Goal: Transaction & Acquisition: Purchase product/service

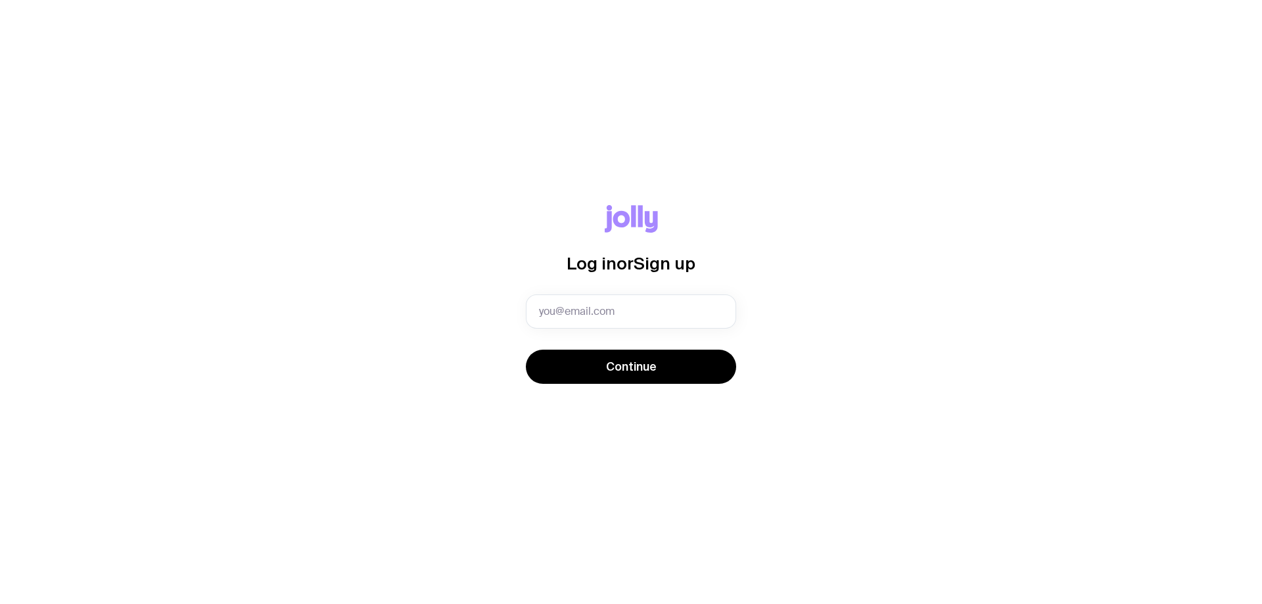
type input "[PERSON_NAME][EMAIL_ADDRESS][PERSON_NAME][DOMAIN_NAME]"
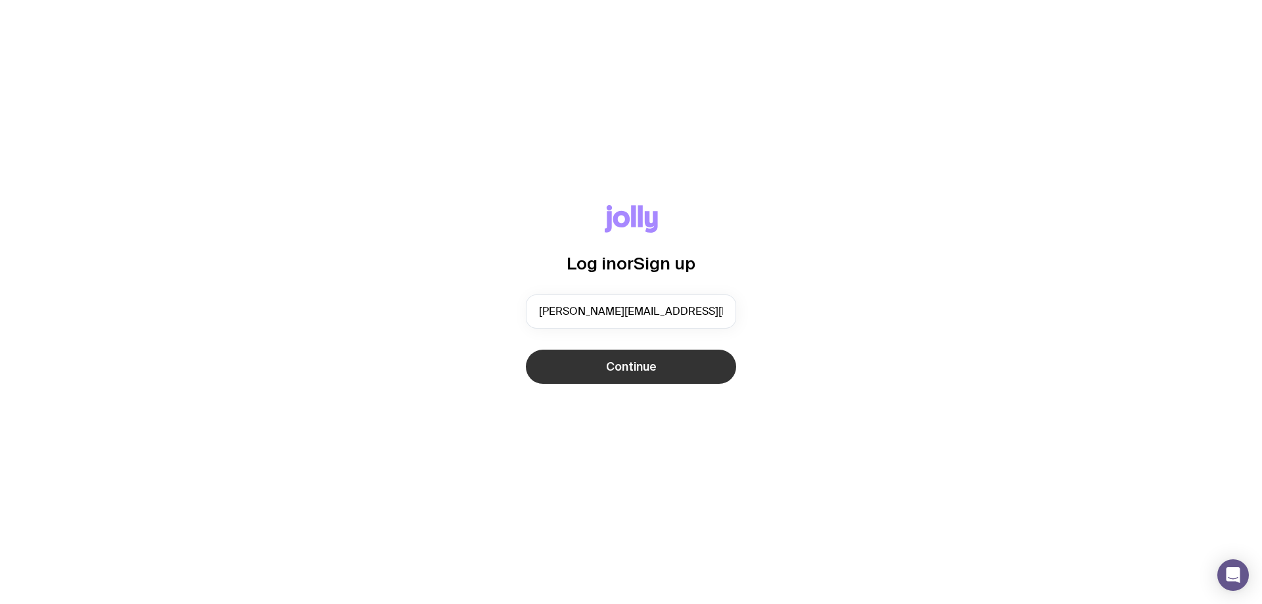
click at [616, 354] on button "Continue" at bounding box center [631, 367] width 210 height 34
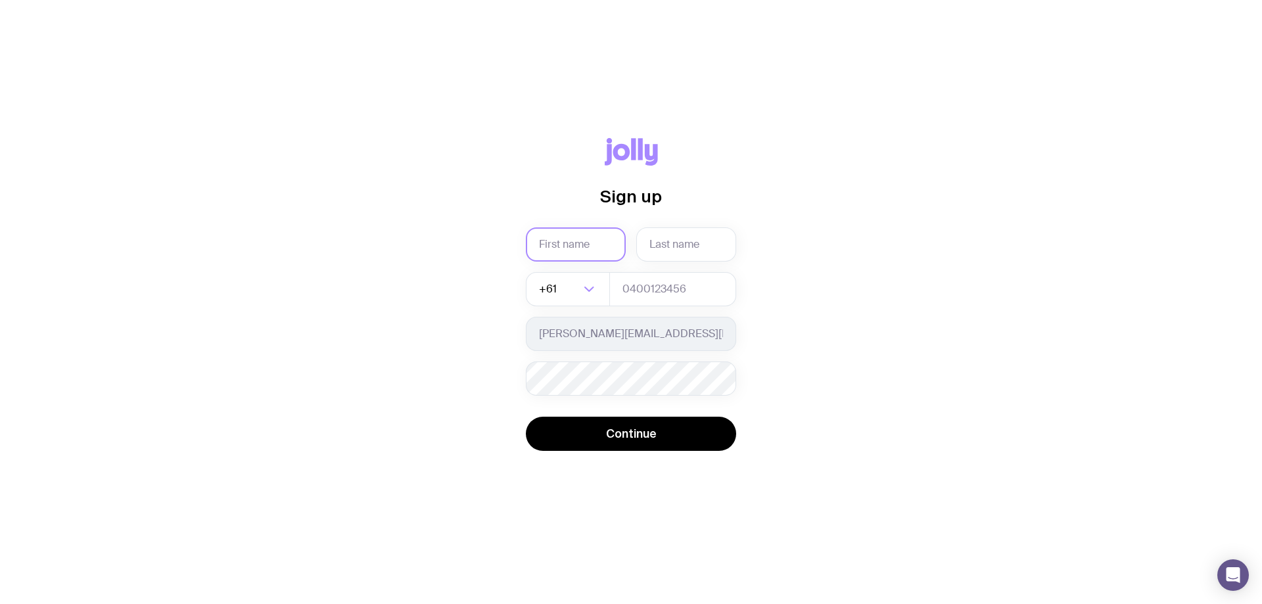
click at [586, 244] on input "text" at bounding box center [576, 244] width 100 height 34
type input "[PERSON_NAME]"
click at [694, 240] on input "text" at bounding box center [686, 244] width 100 height 34
type input "[PERSON_NAME]"
click at [663, 287] on input "tel" at bounding box center [672, 289] width 127 height 34
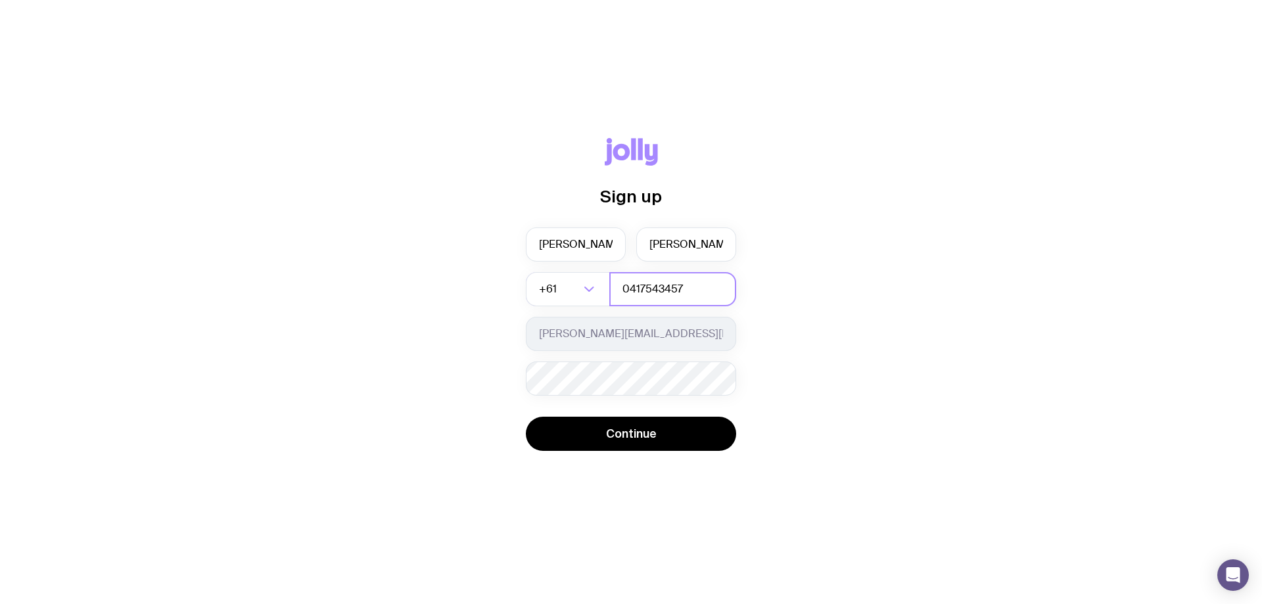
type input "0417543457"
click at [882, 339] on div "Sign up [PERSON_NAME] +61 Loading... 0417543457 [PERSON_NAME][EMAIL_ADDRESS][PE…" at bounding box center [631, 302] width 1199 height 329
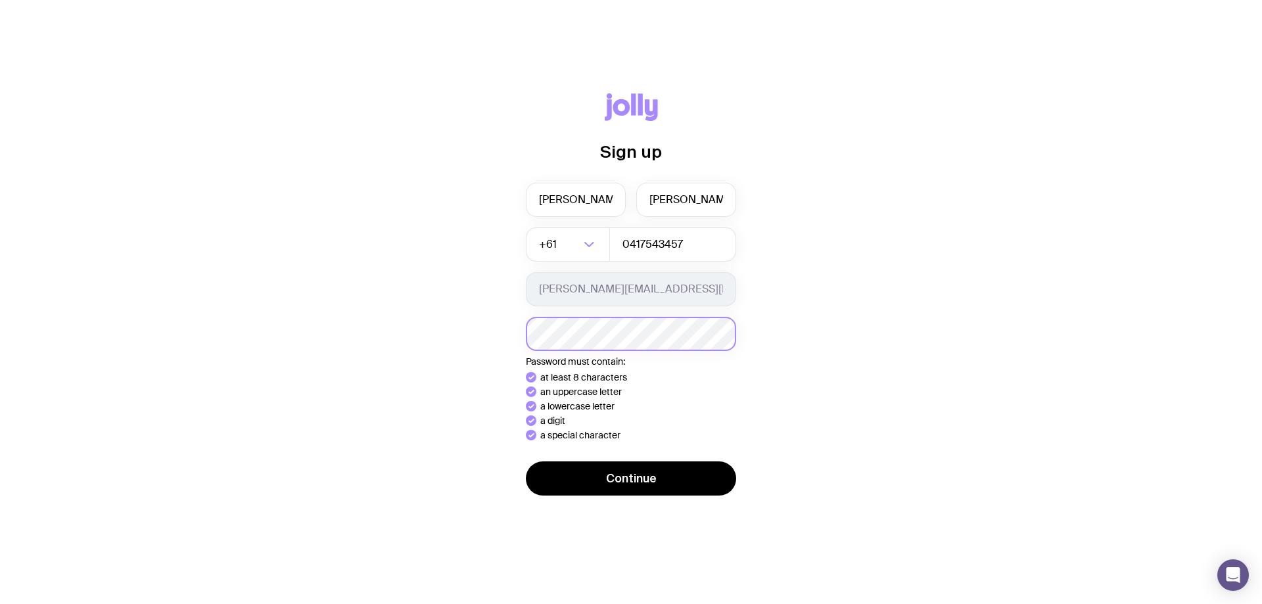
click at [526, 461] on button "Continue" at bounding box center [631, 478] width 210 height 34
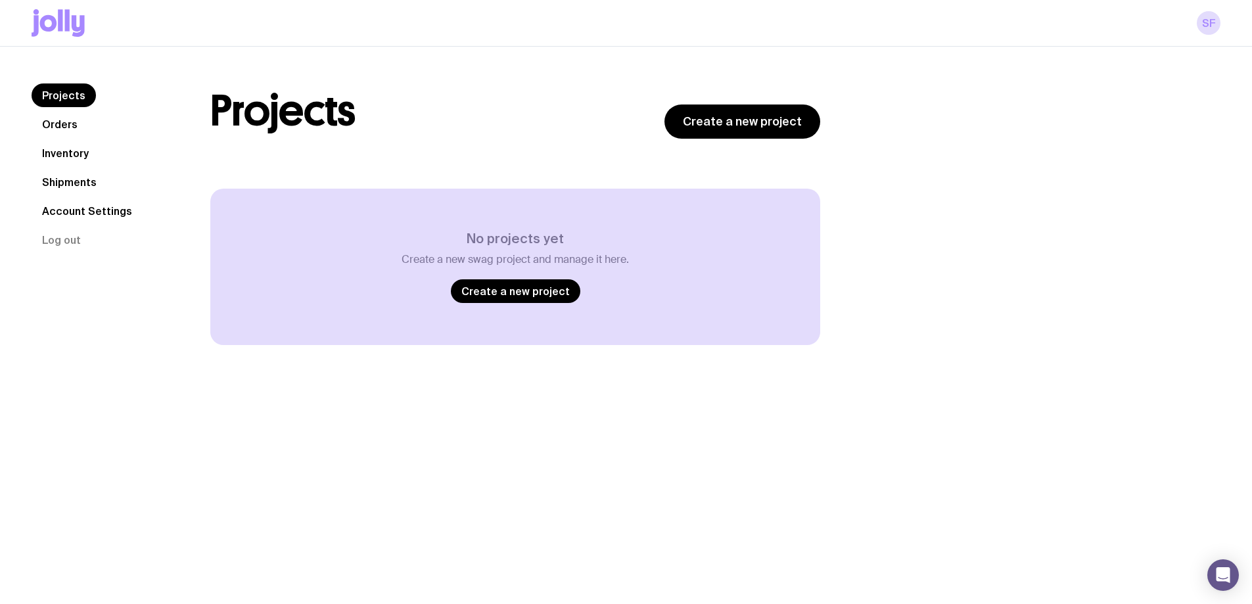
click at [961, 362] on div "Projects Orders Inventory Shipments Account Settings Log out Projects Orders In…" at bounding box center [626, 214] width 1252 height 335
click at [1212, 22] on link "SF" at bounding box center [1209, 23] width 24 height 24
click at [52, 128] on link "Orders" at bounding box center [60, 124] width 57 height 24
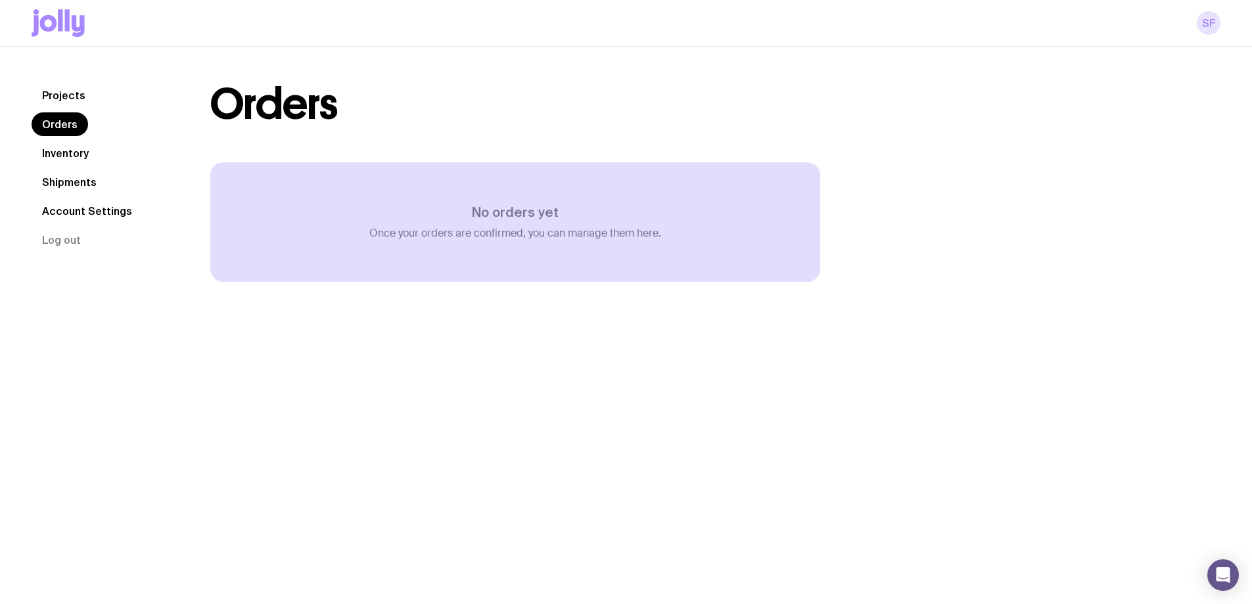
click at [1213, 26] on link "SF" at bounding box center [1209, 23] width 24 height 24
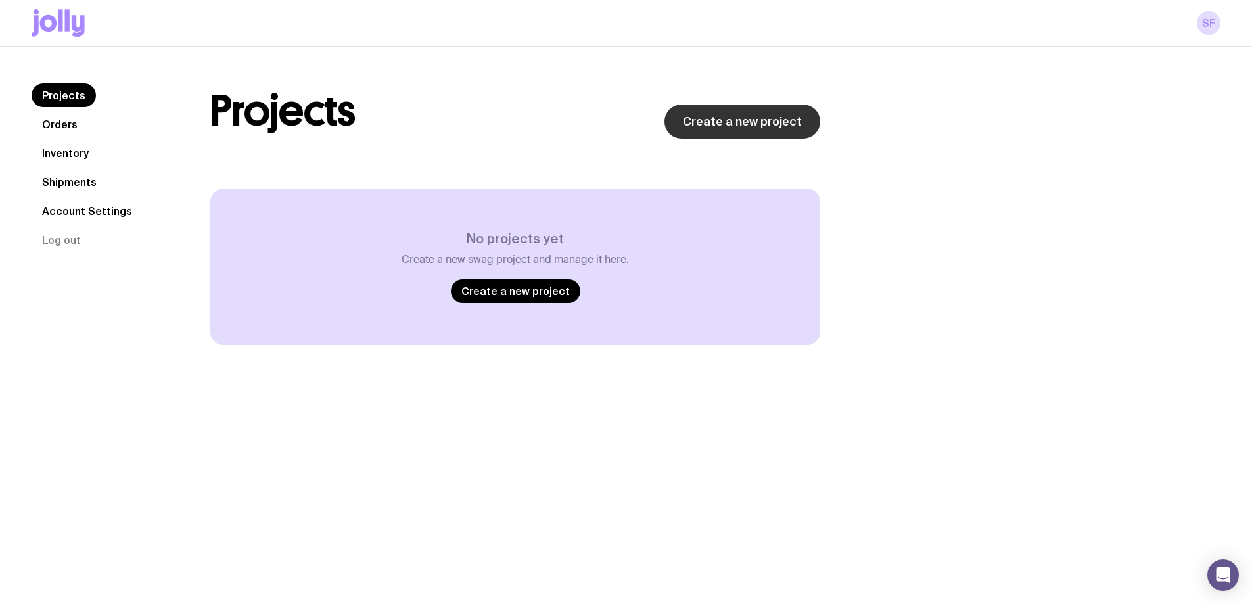
click at [726, 129] on link "Create a new project" at bounding box center [743, 122] width 156 height 34
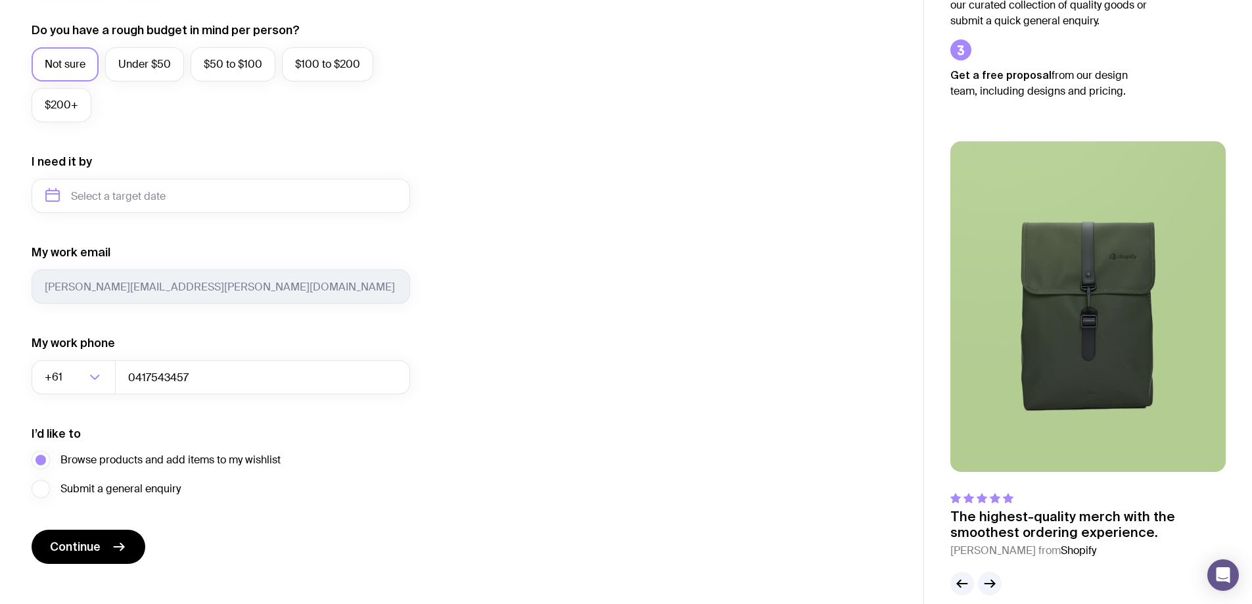
scroll to position [513, 0]
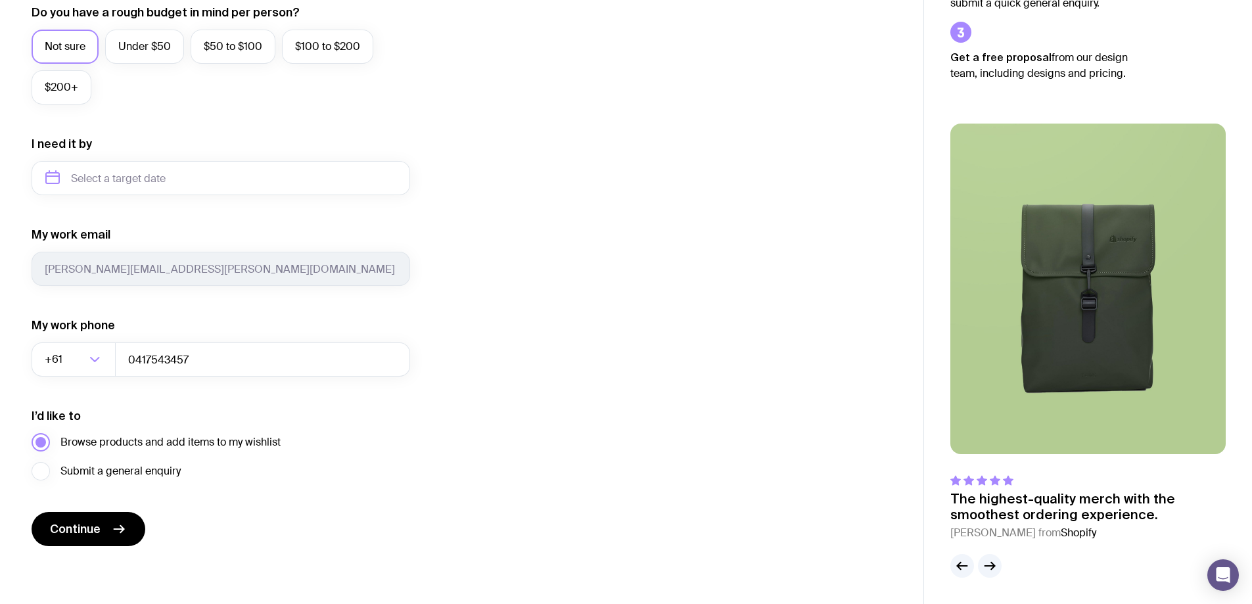
click at [160, 442] on span "Browse products and add items to my wishlist" at bounding box center [170, 443] width 220 height 16
click at [0, 0] on input "Browse products and add items to my wishlist" at bounding box center [0, 0] width 0 height 0
click at [1087, 289] on img at bounding box center [1088, 289] width 275 height 331
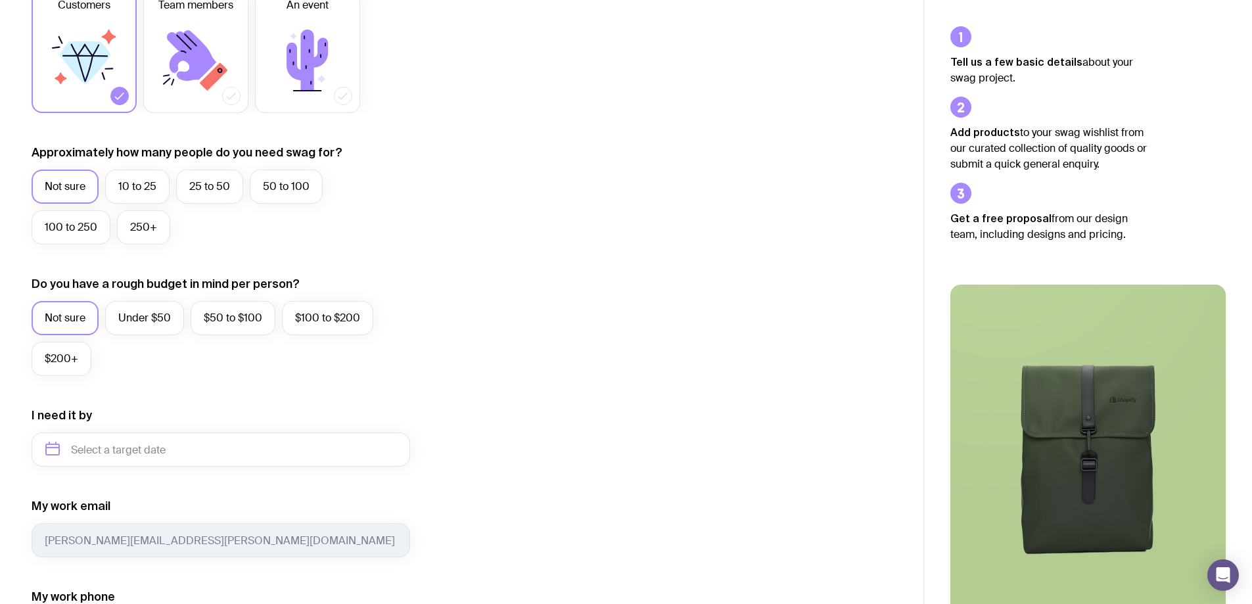
scroll to position [119, 0]
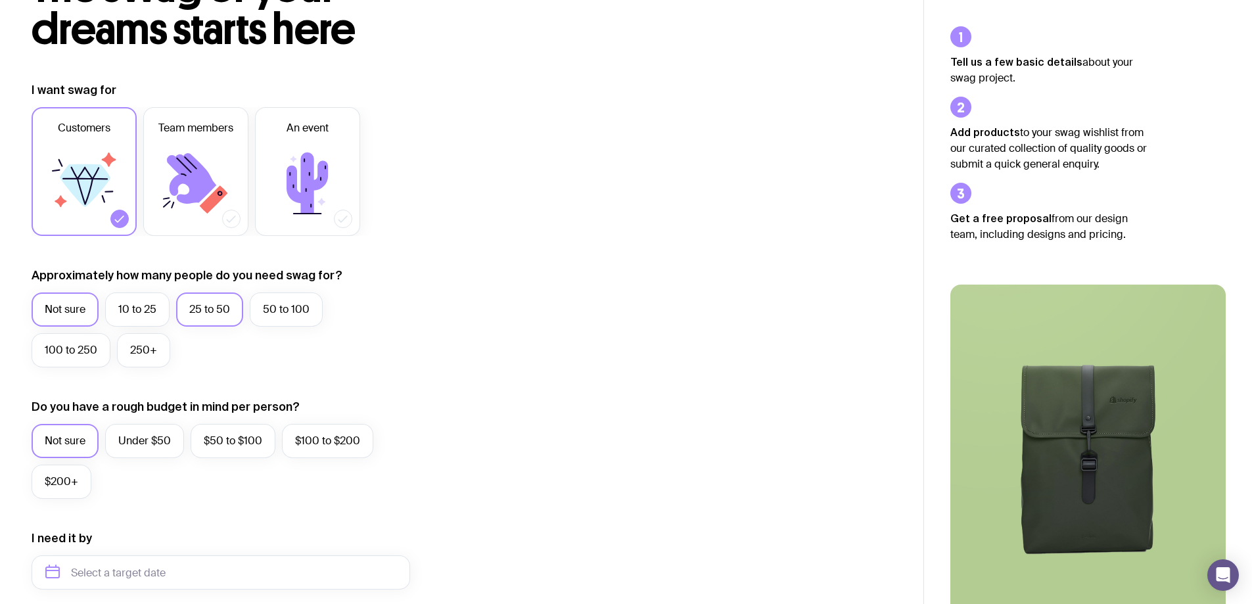
click at [224, 312] on label "25 to 50" at bounding box center [209, 310] width 67 height 34
click at [0, 0] on input "25 to 50" at bounding box center [0, 0] width 0 height 0
click at [172, 437] on label "Under $50" at bounding box center [144, 441] width 79 height 34
click at [0, 0] on input "Under $50" at bounding box center [0, 0] width 0 height 0
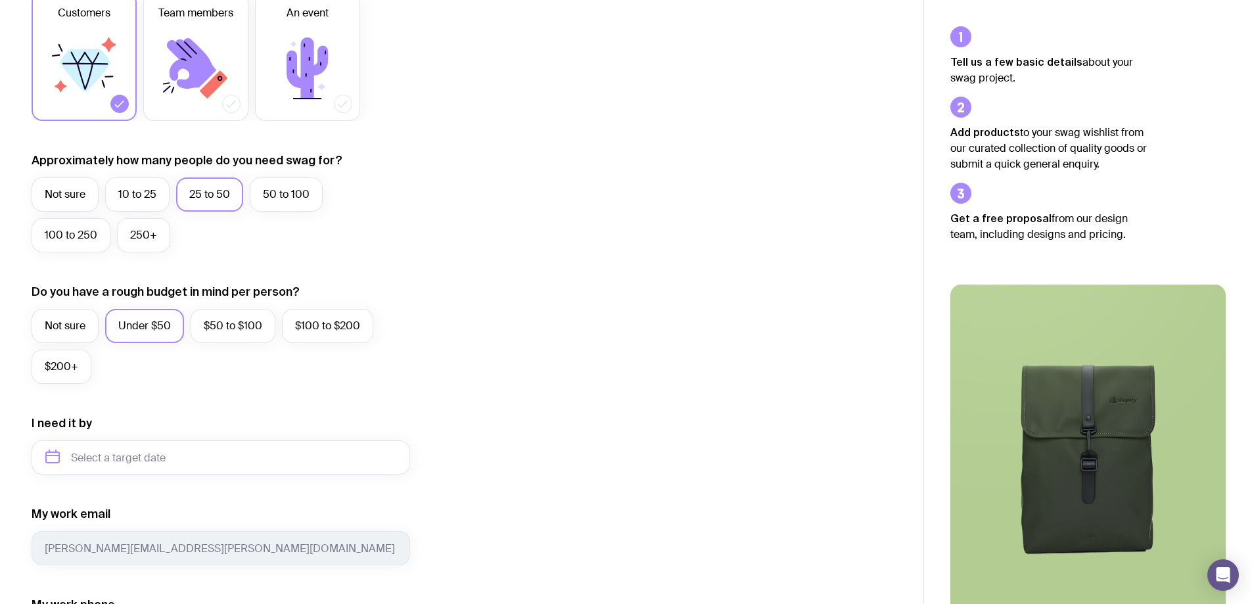
scroll to position [316, 0]
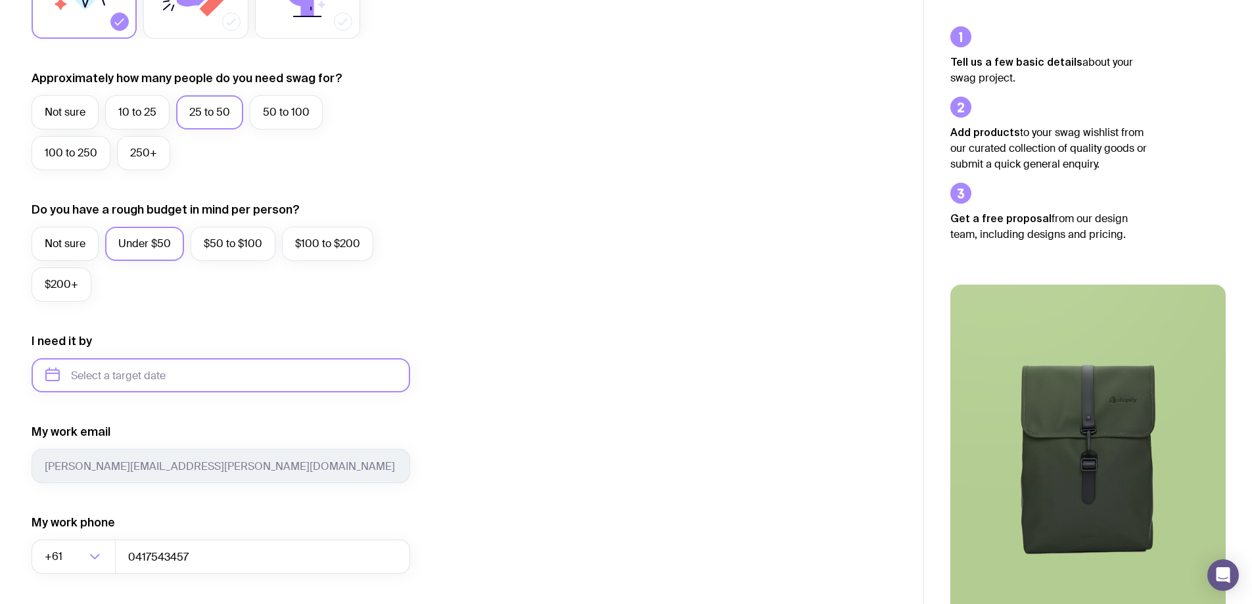
click at [77, 364] on input "text" at bounding box center [221, 375] width 379 height 34
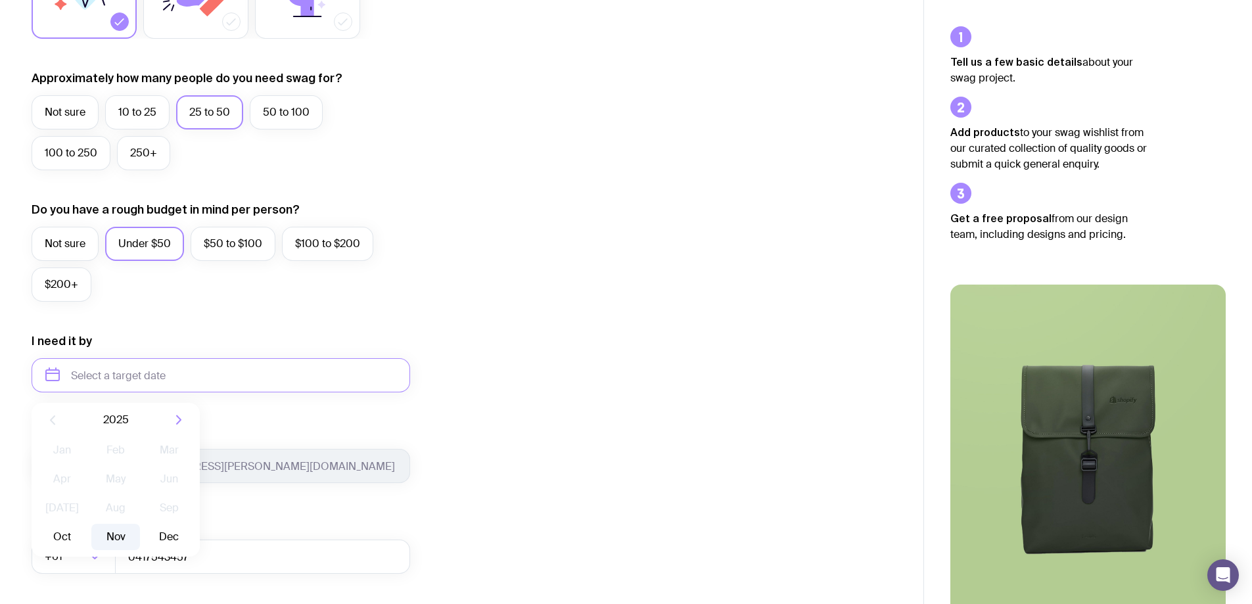
click at [110, 542] on button "Nov" at bounding box center [115, 537] width 48 height 26
type input "[DATE]"
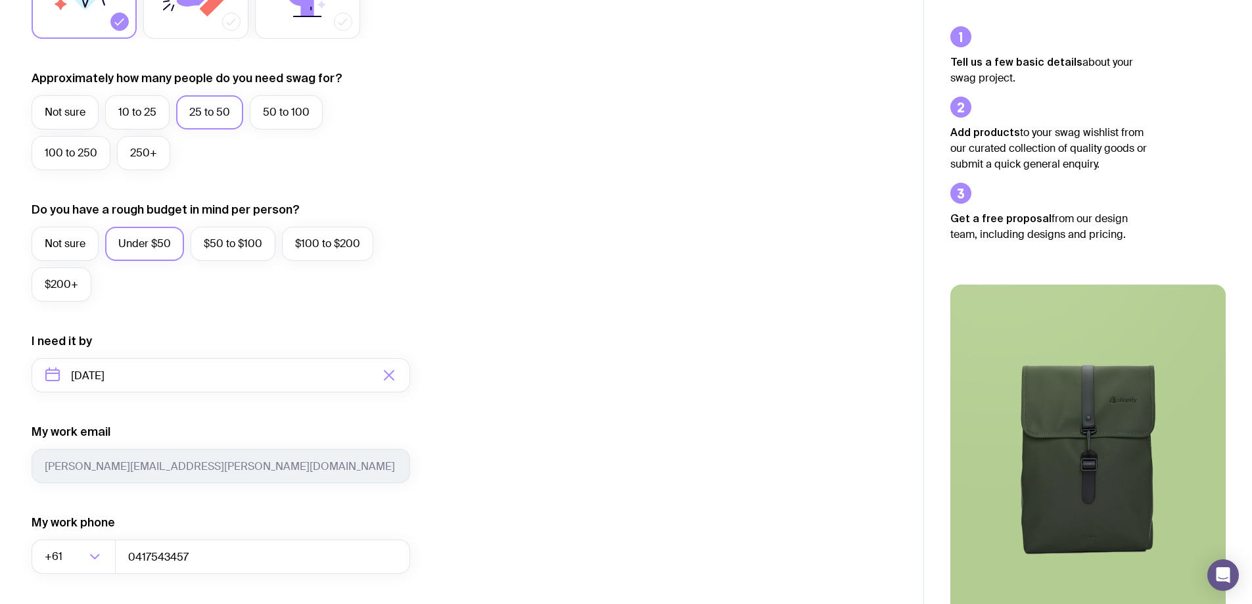
scroll to position [513, 0]
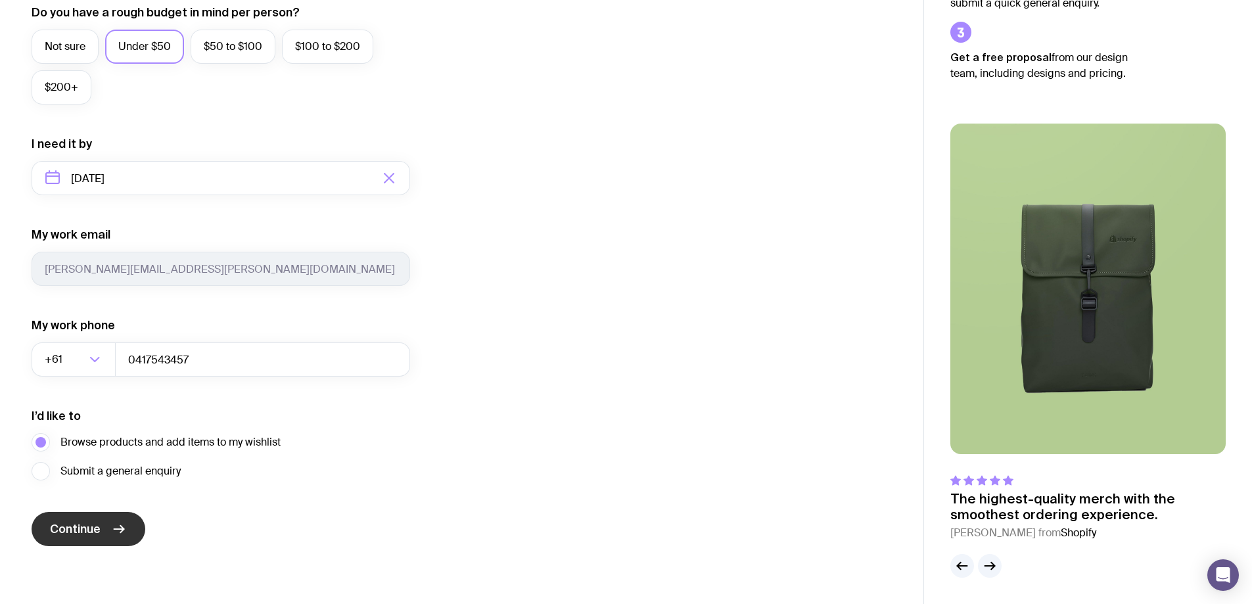
click at [97, 523] on span "Continue" at bounding box center [75, 529] width 51 height 16
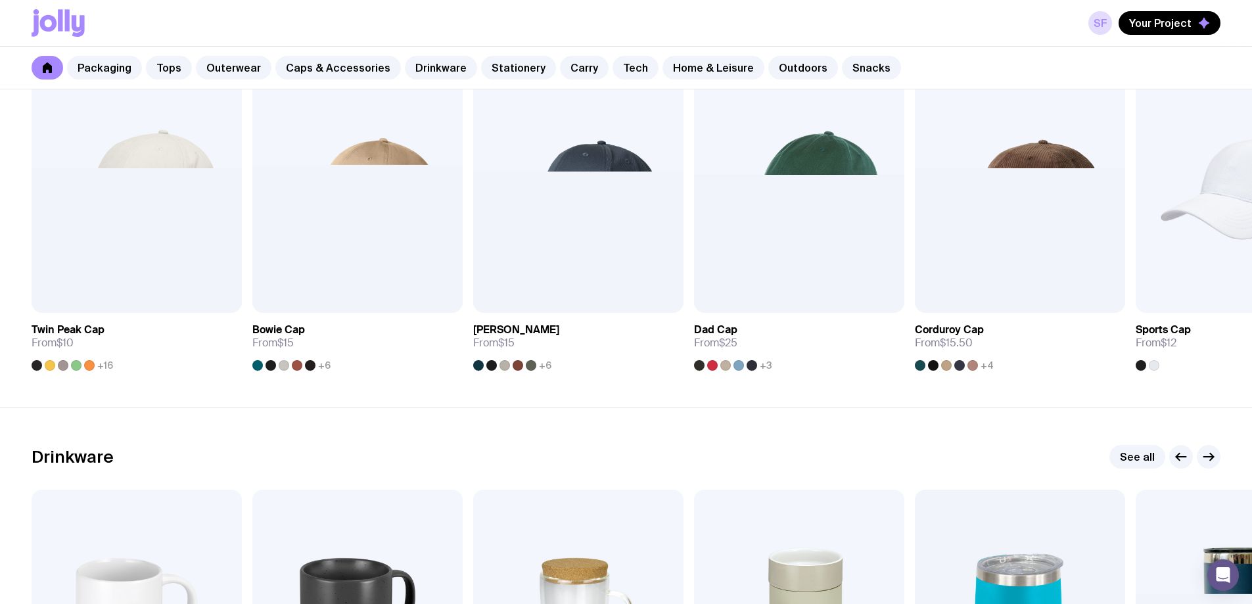
scroll to position [1972, 0]
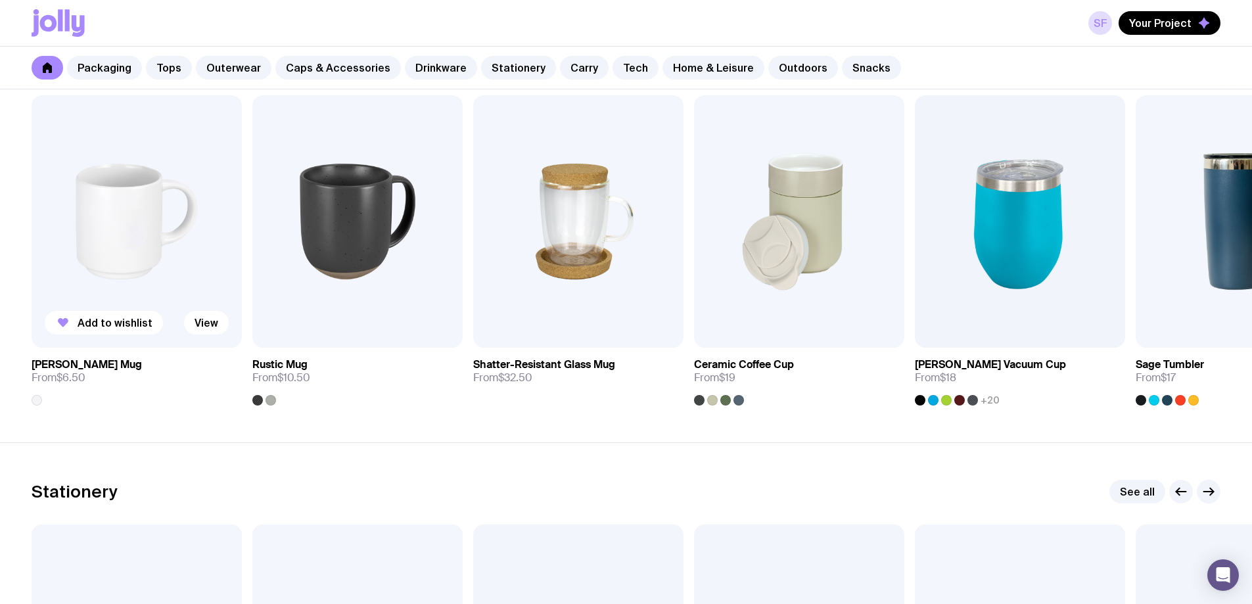
click at [45, 400] on link "[PERSON_NAME] Mug From $6.50" at bounding box center [137, 377] width 210 height 58
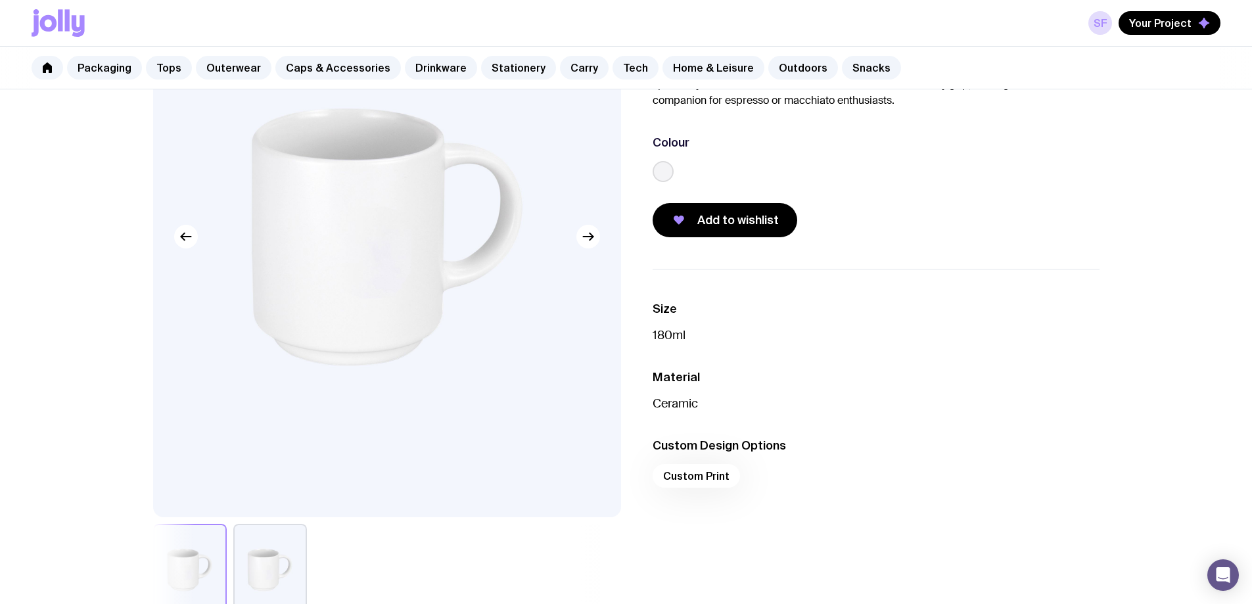
scroll to position [131, 0]
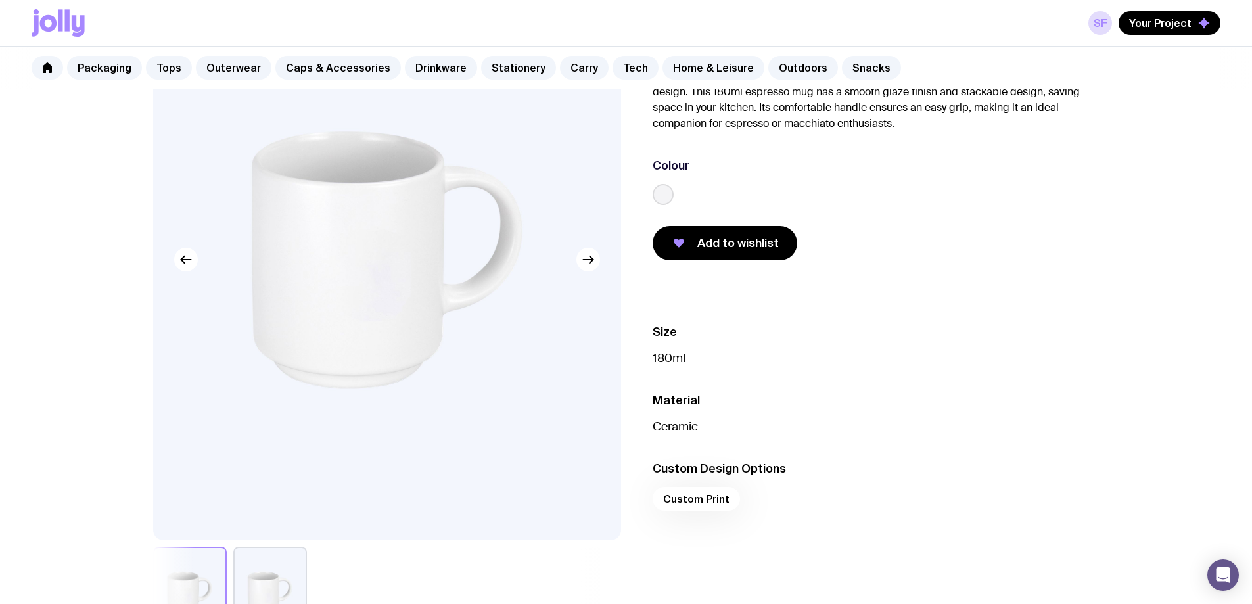
click at [664, 194] on label at bounding box center [663, 194] width 21 height 21
click at [0, 0] on input "radio" at bounding box center [0, 0] width 0 height 0
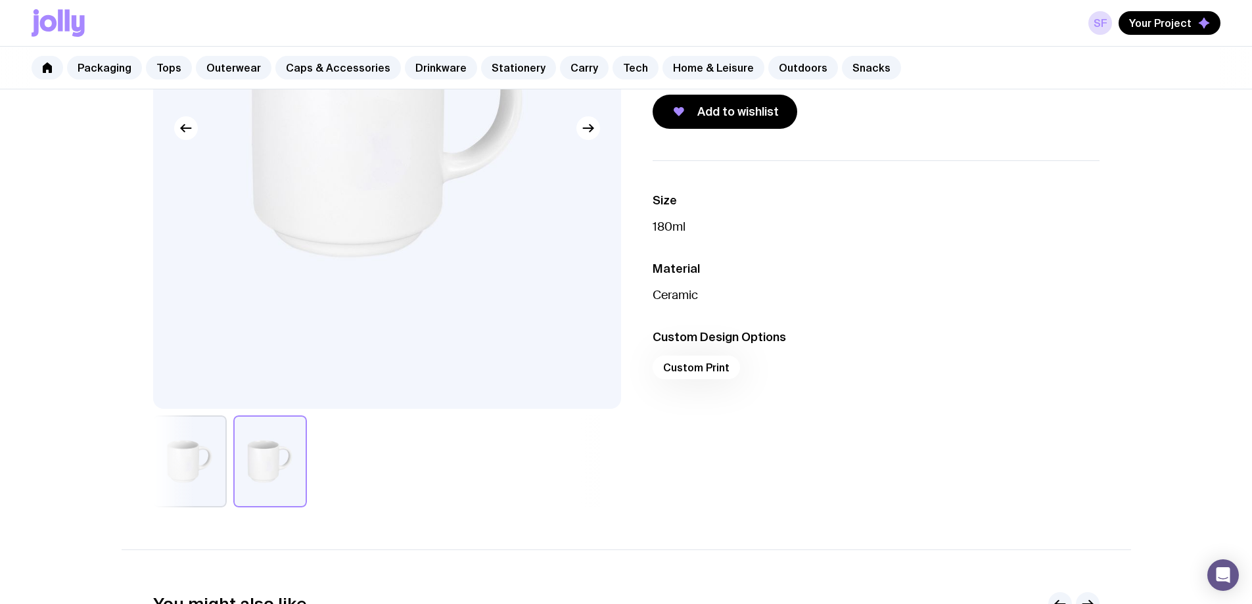
scroll to position [0, 0]
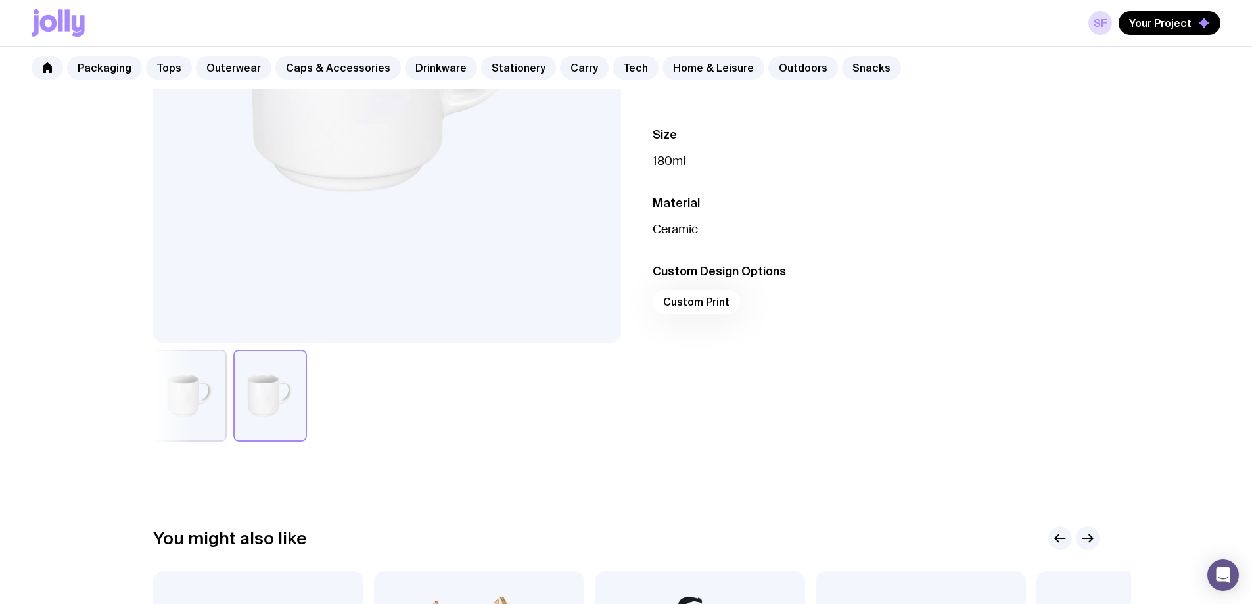
click at [709, 300] on div "Custom Print" at bounding box center [876, 306] width 447 height 32
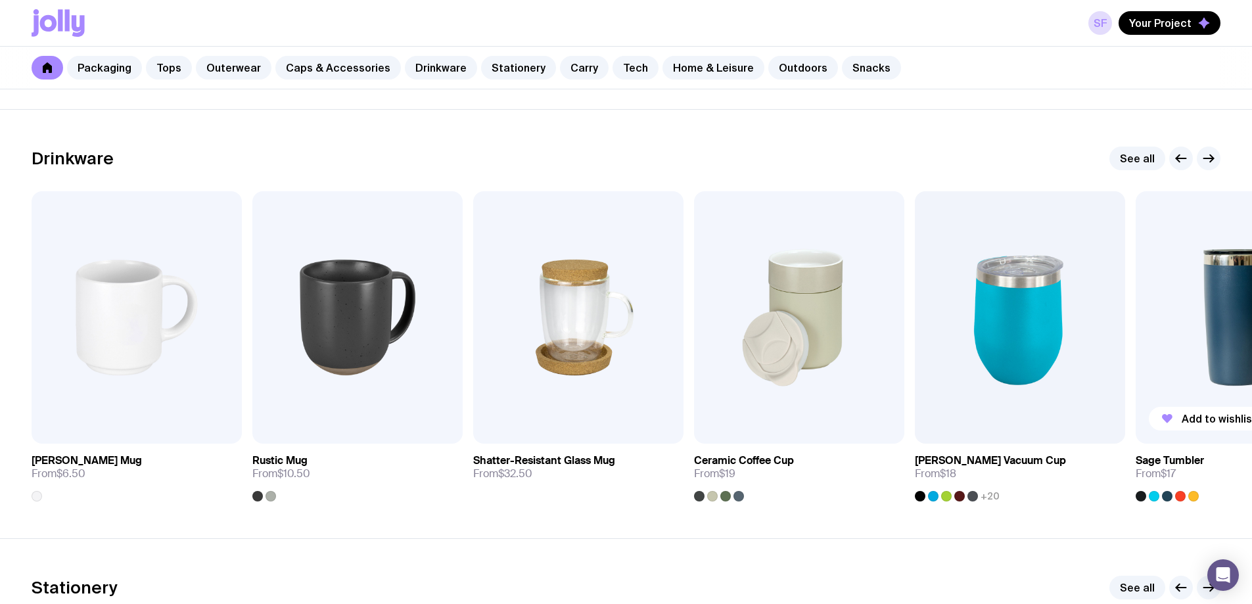
scroll to position [1866, 0]
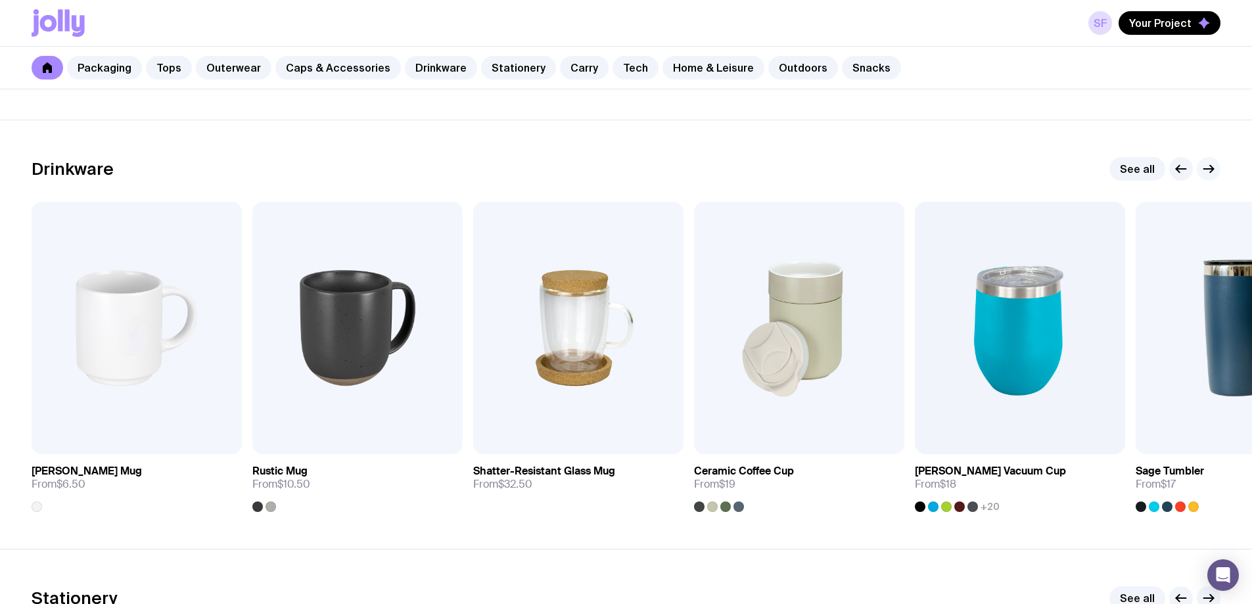
click at [1206, 172] on icon "button" at bounding box center [1209, 169] width 16 height 16
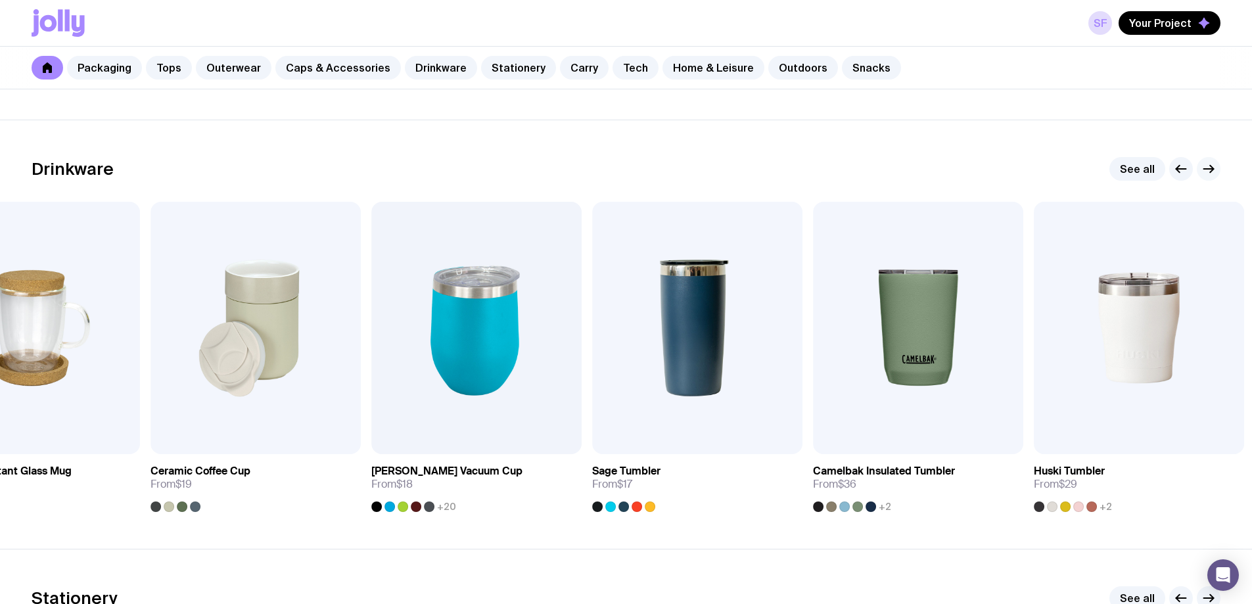
click at [1206, 172] on icon "button" at bounding box center [1209, 169] width 16 height 16
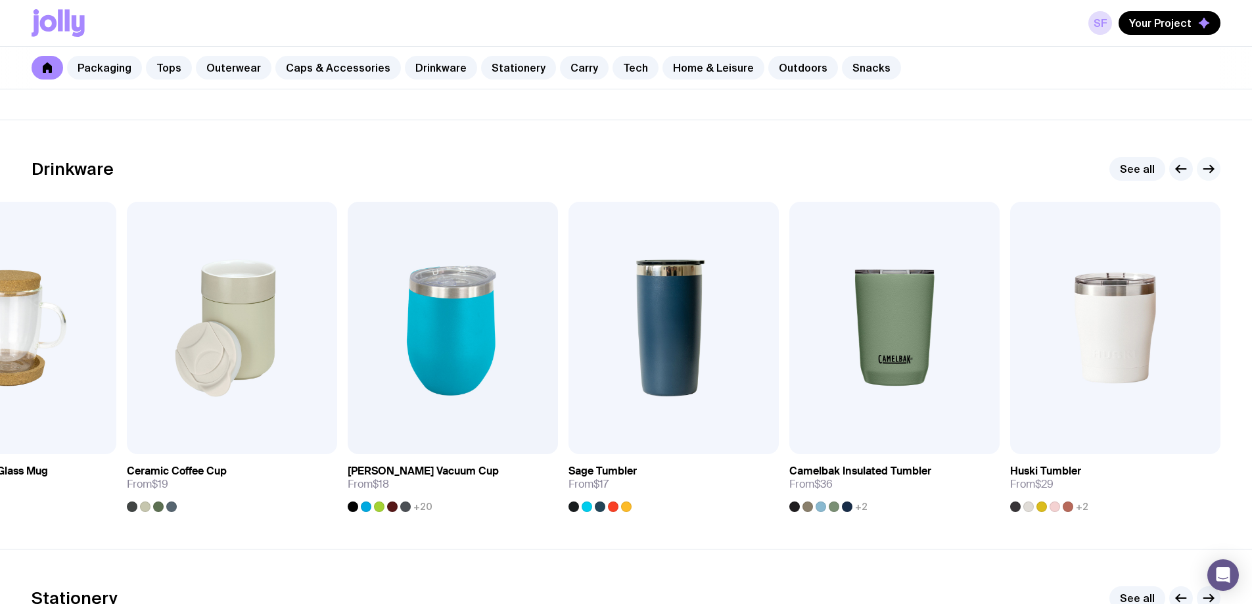
click at [1204, 172] on icon "button" at bounding box center [1209, 169] width 16 height 16
click at [1172, 171] on button "button" at bounding box center [1182, 169] width 24 height 24
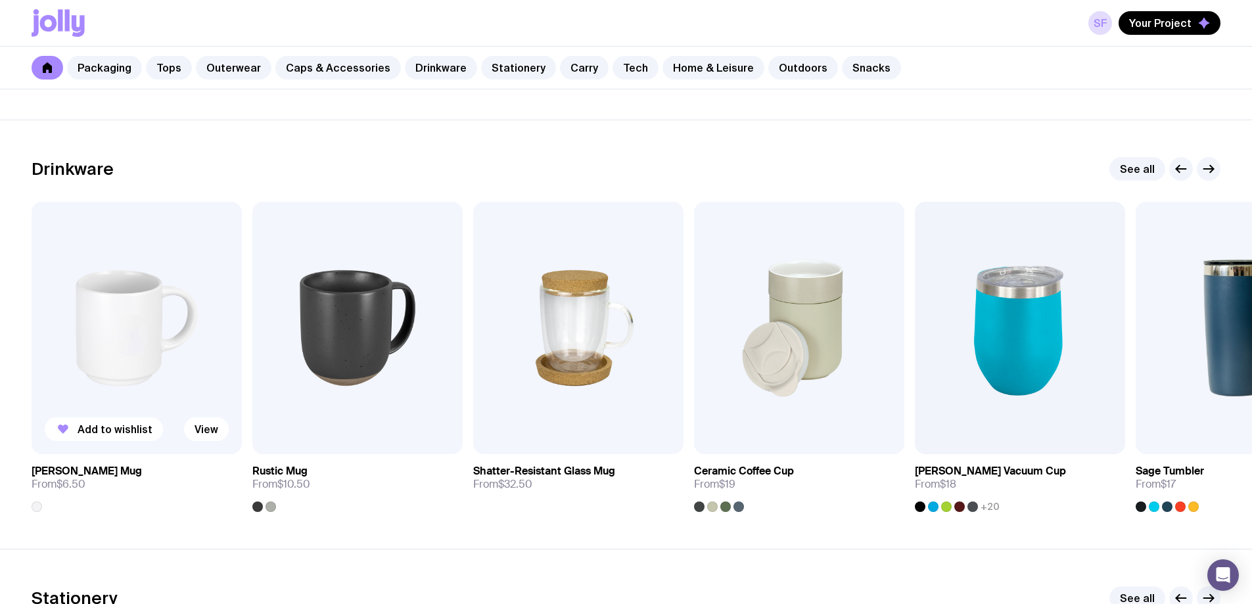
click at [154, 321] on img at bounding box center [137, 328] width 210 height 252
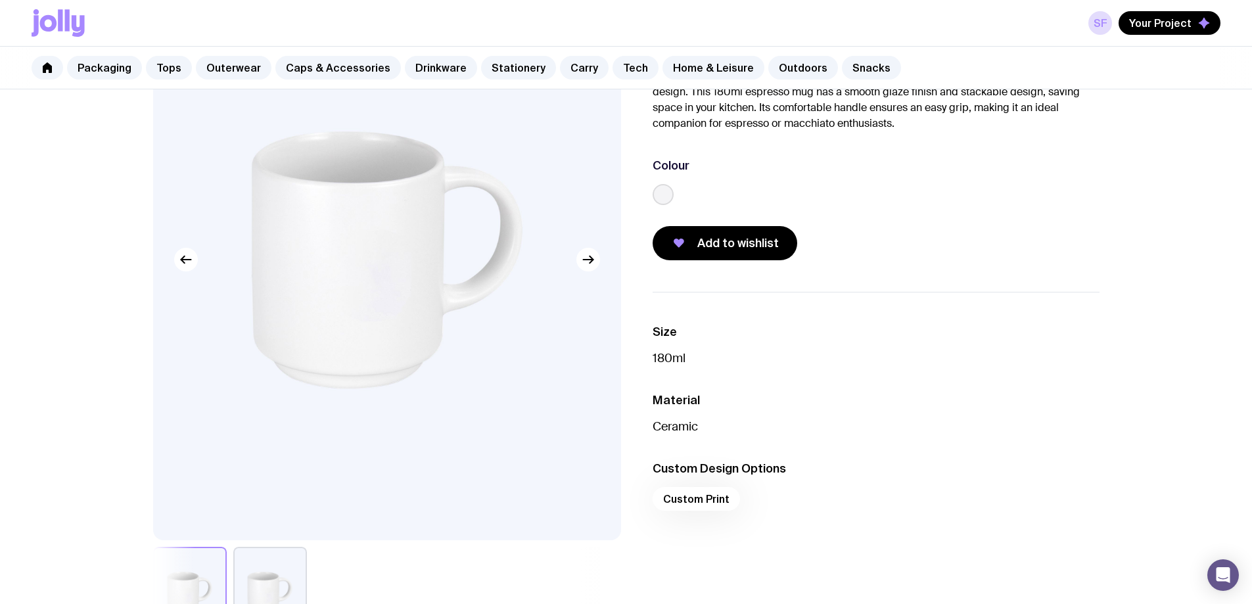
scroll to position [329, 0]
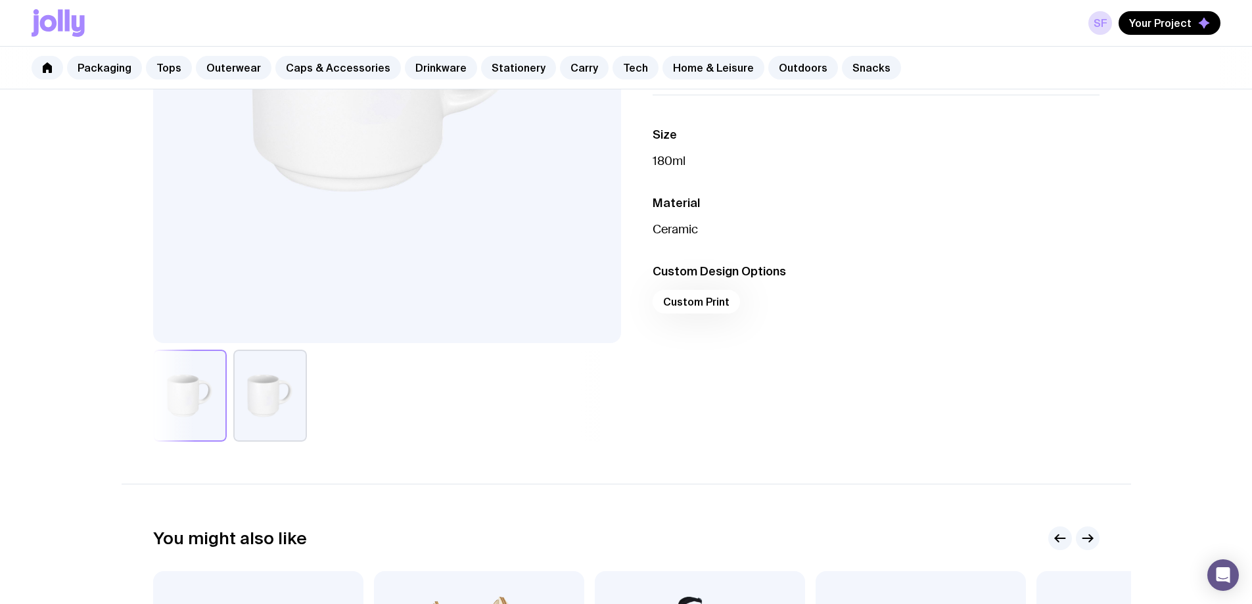
click at [294, 396] on button "button" at bounding box center [270, 396] width 74 height 92
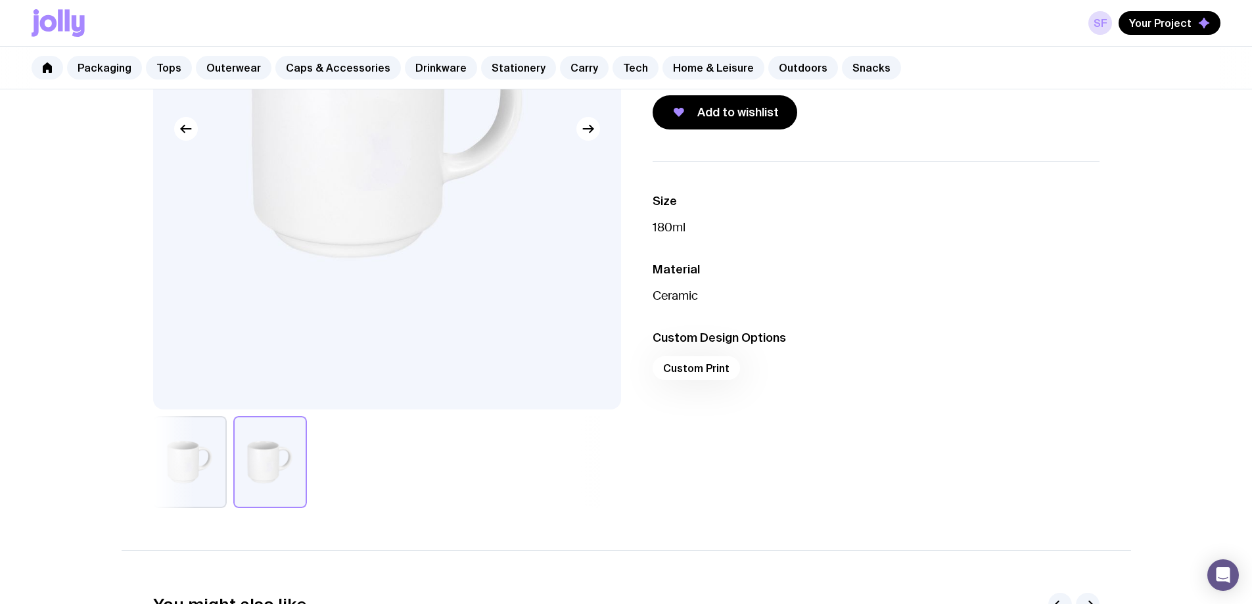
scroll to position [263, 0]
click at [183, 489] on button "button" at bounding box center [190, 461] width 74 height 92
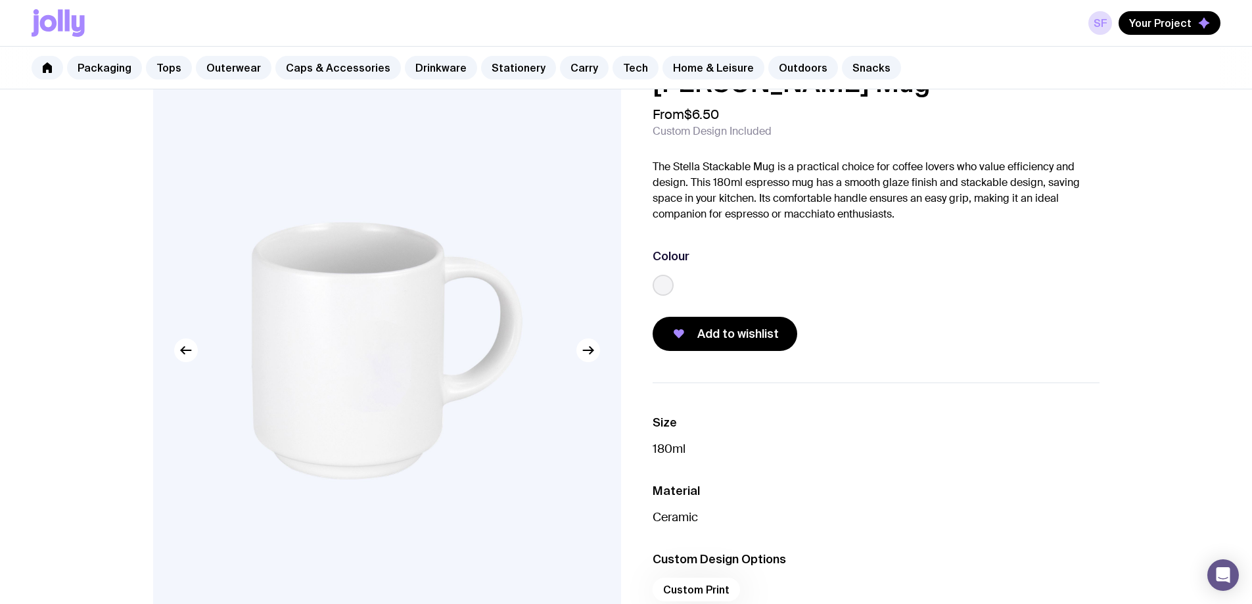
scroll to position [197, 0]
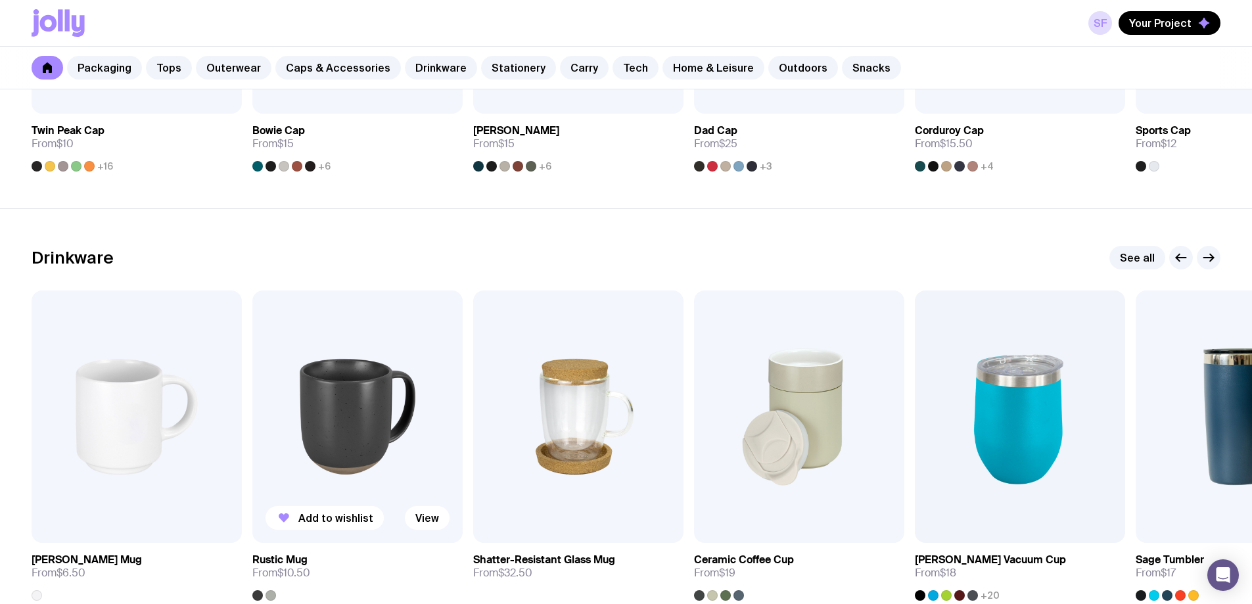
scroll to position [1866, 0]
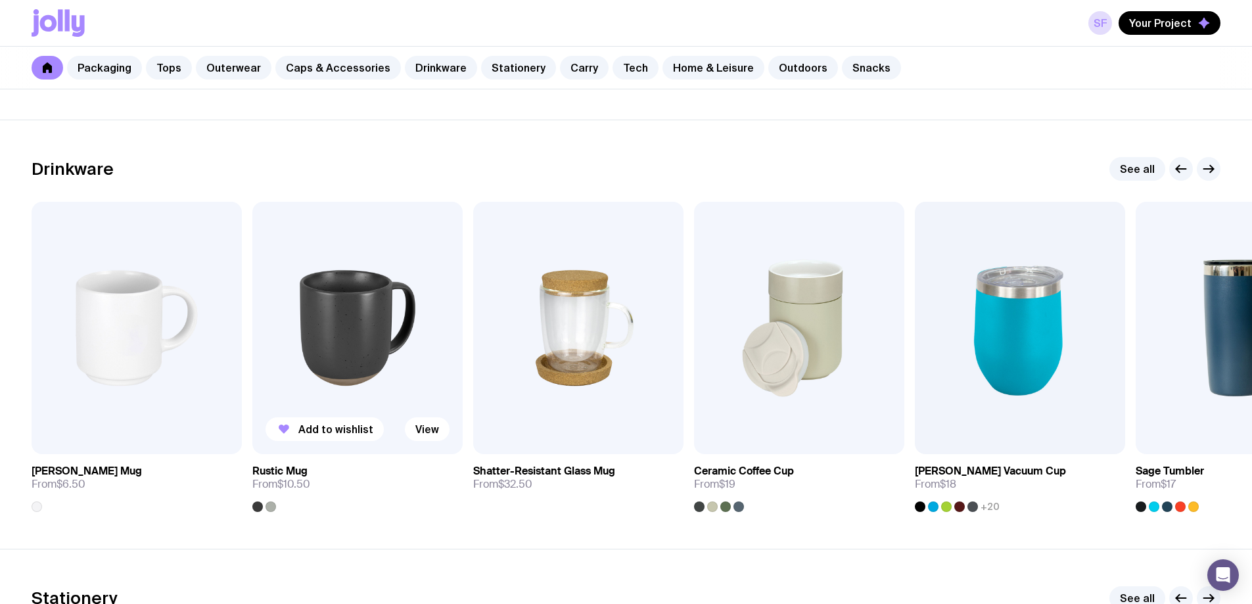
click at [308, 343] on img at bounding box center [357, 328] width 210 height 252
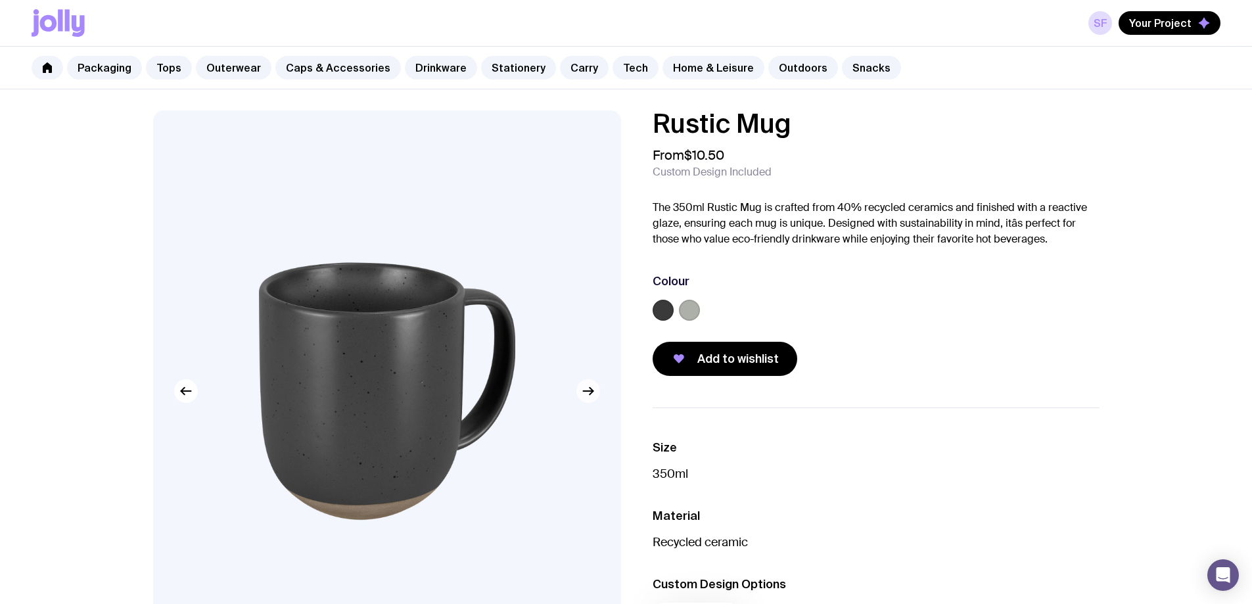
click at [595, 396] on icon "button" at bounding box center [588, 391] width 16 height 16
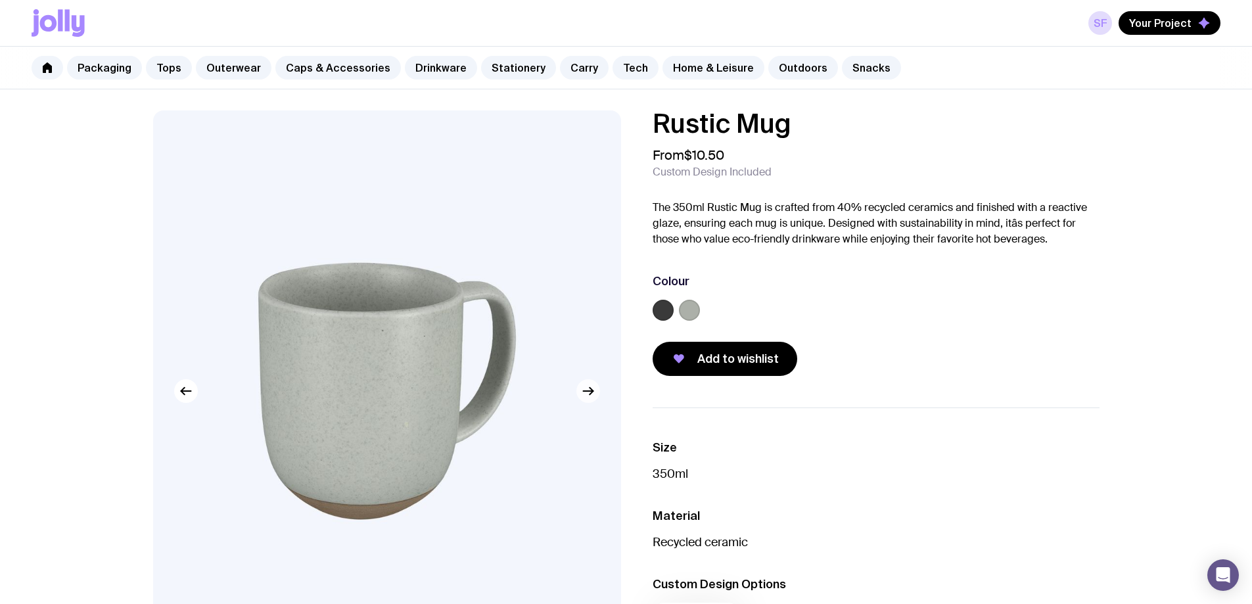
click at [595, 396] on icon "button" at bounding box center [588, 391] width 16 height 16
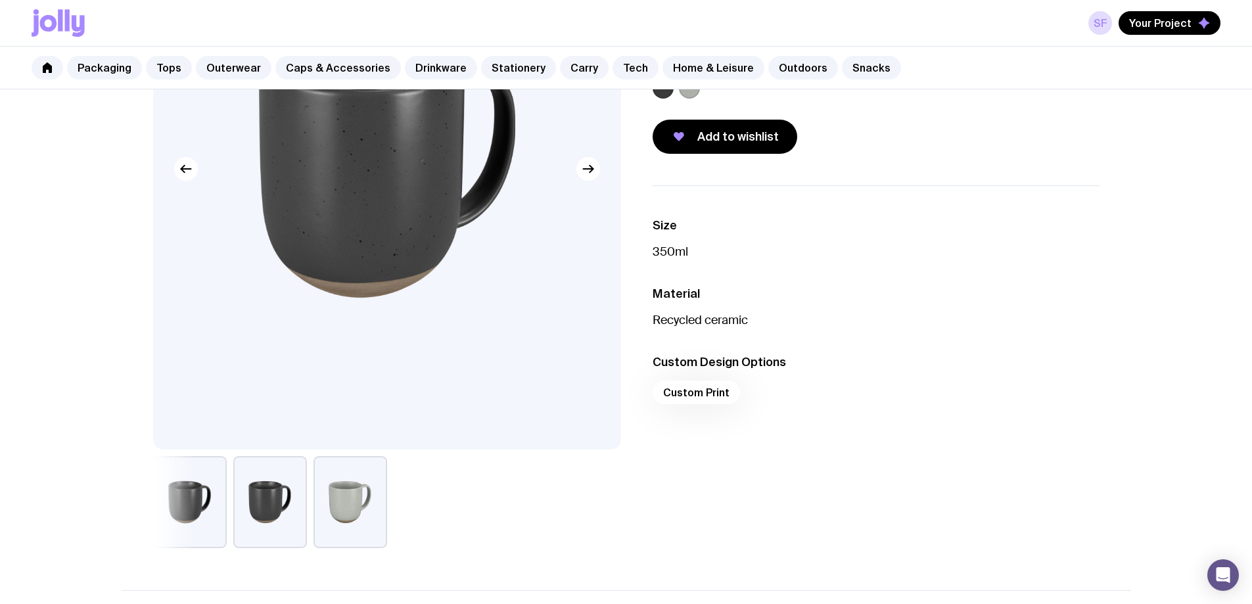
click at [708, 398] on div "Custom Print" at bounding box center [876, 397] width 447 height 32
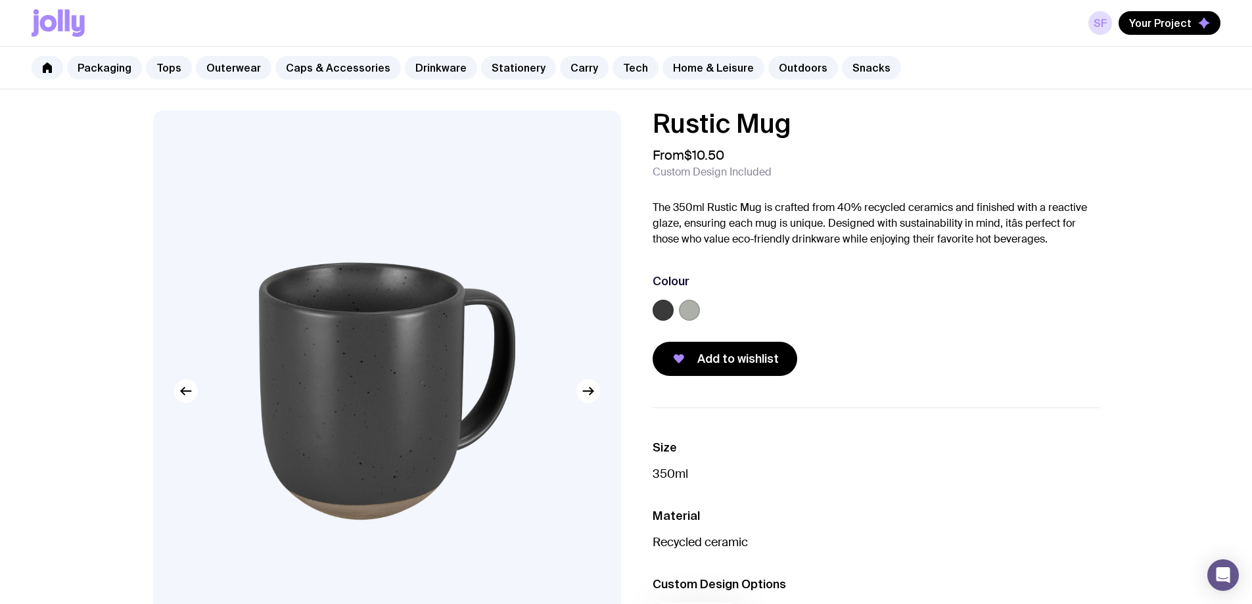
click at [377, 469] on img at bounding box center [387, 390] width 468 height 561
click at [581, 394] on icon "button" at bounding box center [588, 391] width 16 height 16
click at [588, 390] on icon "button" at bounding box center [588, 391] width 16 height 16
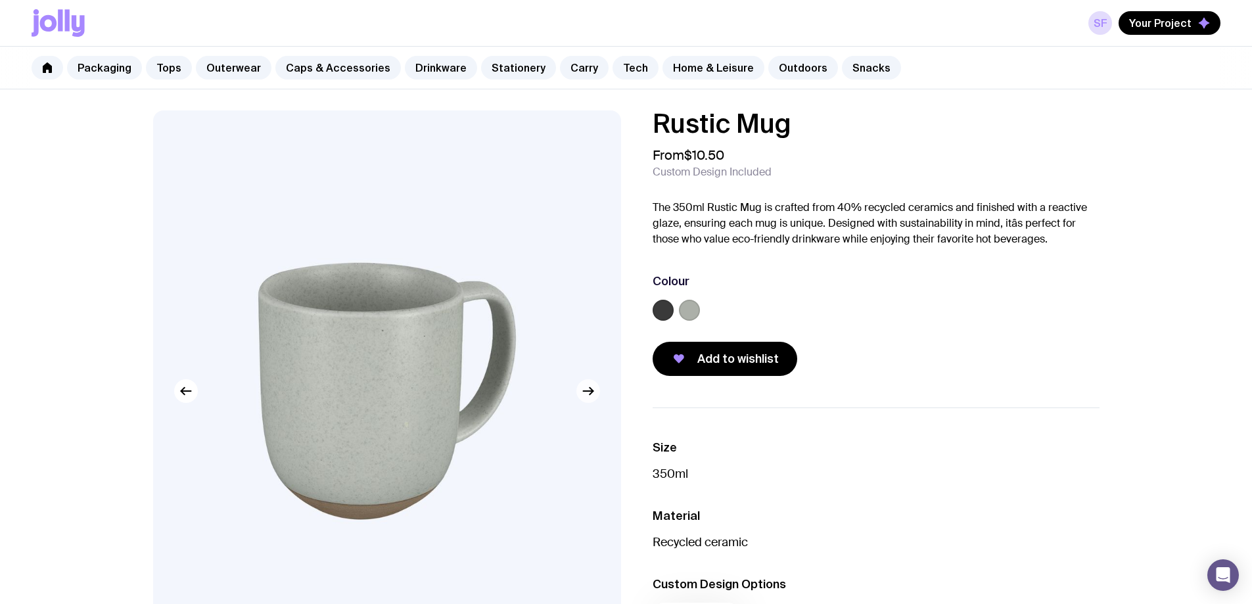
click at [573, 393] on img at bounding box center [387, 390] width 468 height 561
click at [667, 310] on label at bounding box center [663, 310] width 21 height 21
click at [0, 0] on input "radio" at bounding box center [0, 0] width 0 height 0
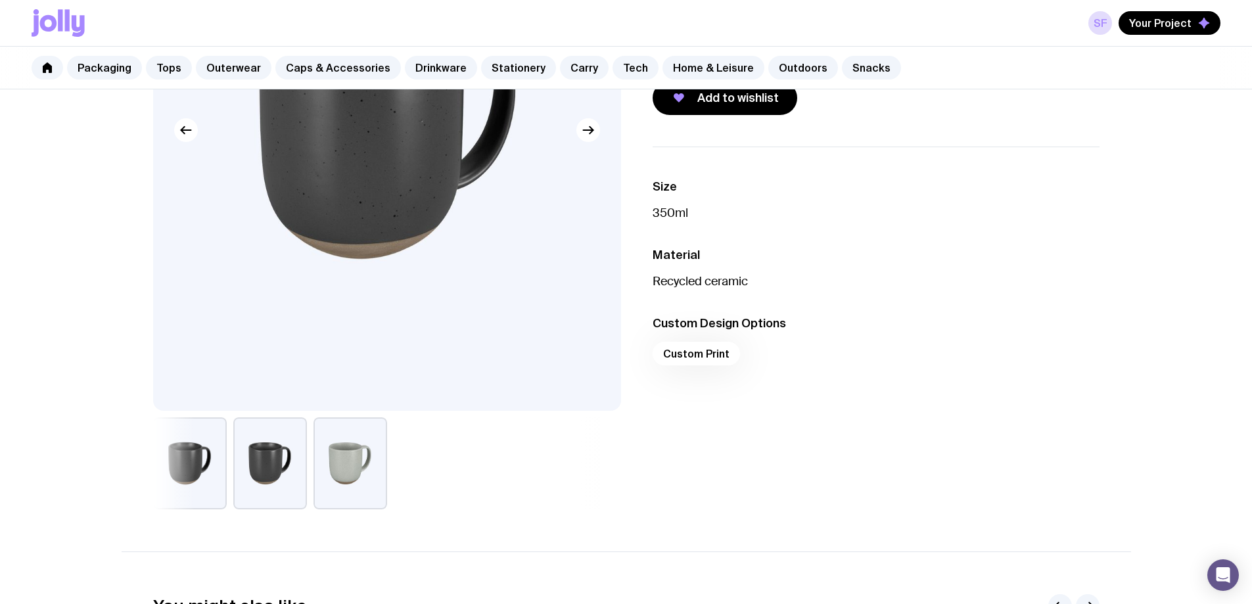
scroll to position [263, 0]
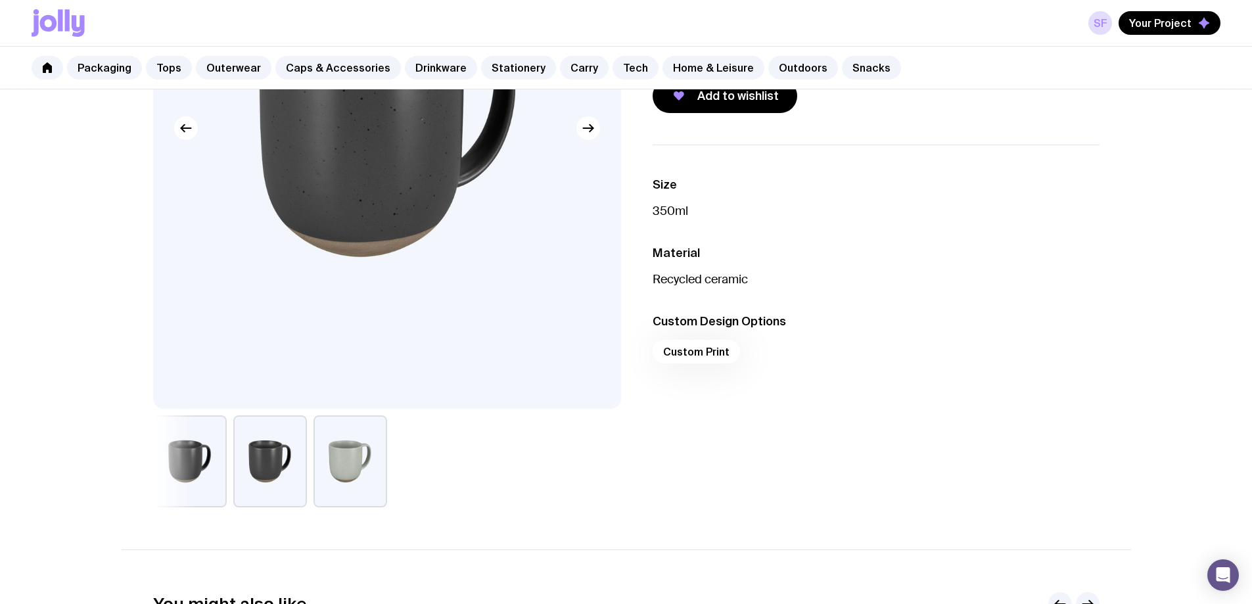
click at [214, 469] on button "button" at bounding box center [190, 461] width 74 height 92
click at [168, 469] on button "button" at bounding box center [190, 461] width 74 height 92
click at [357, 443] on button "button" at bounding box center [351, 461] width 74 height 92
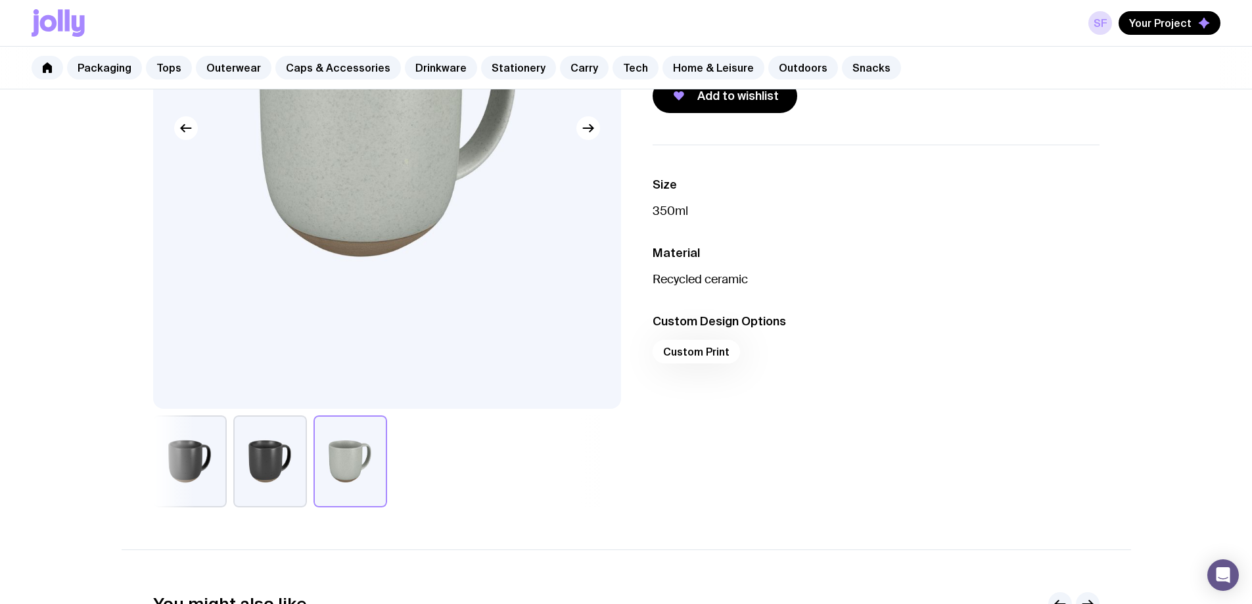
drag, startPoint x: 192, startPoint y: 476, endPoint x: 214, endPoint y: 483, distance: 23.3
click at [192, 477] on button "button" at bounding box center [190, 461] width 74 height 92
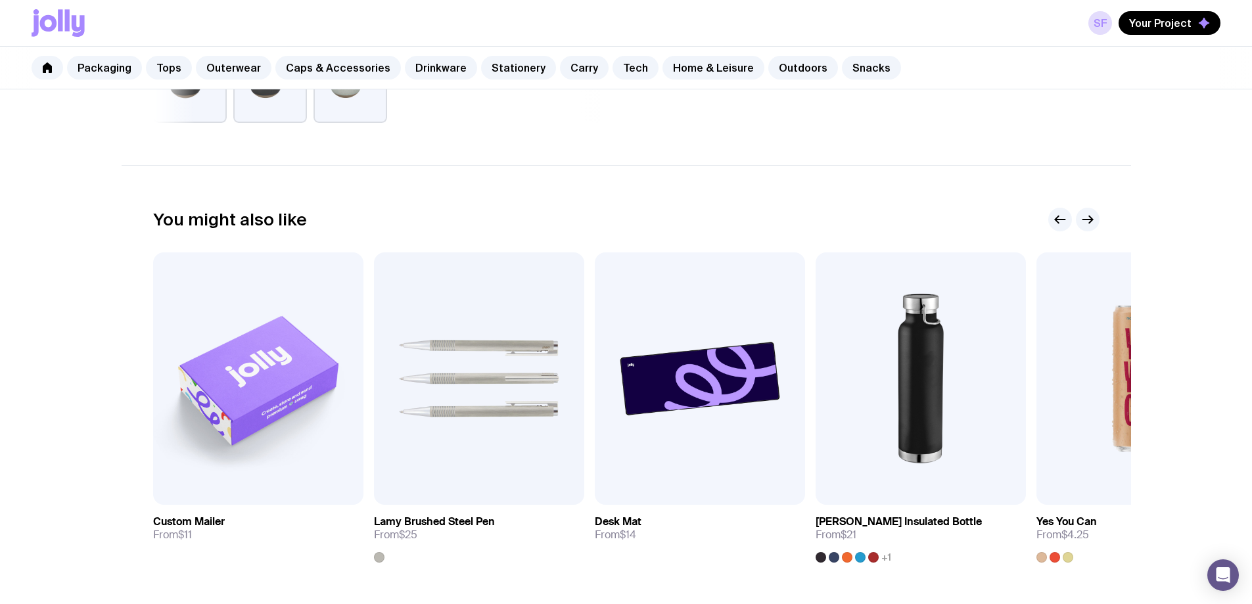
scroll to position [723, 0]
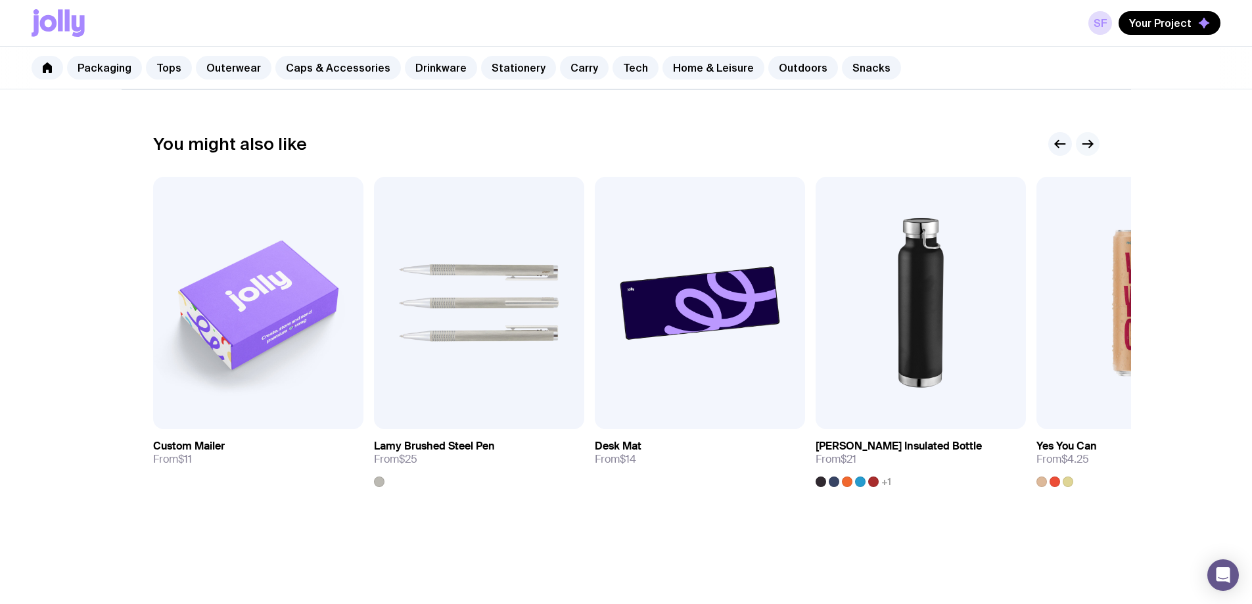
click at [1093, 141] on icon "button" at bounding box center [1088, 144] width 16 height 16
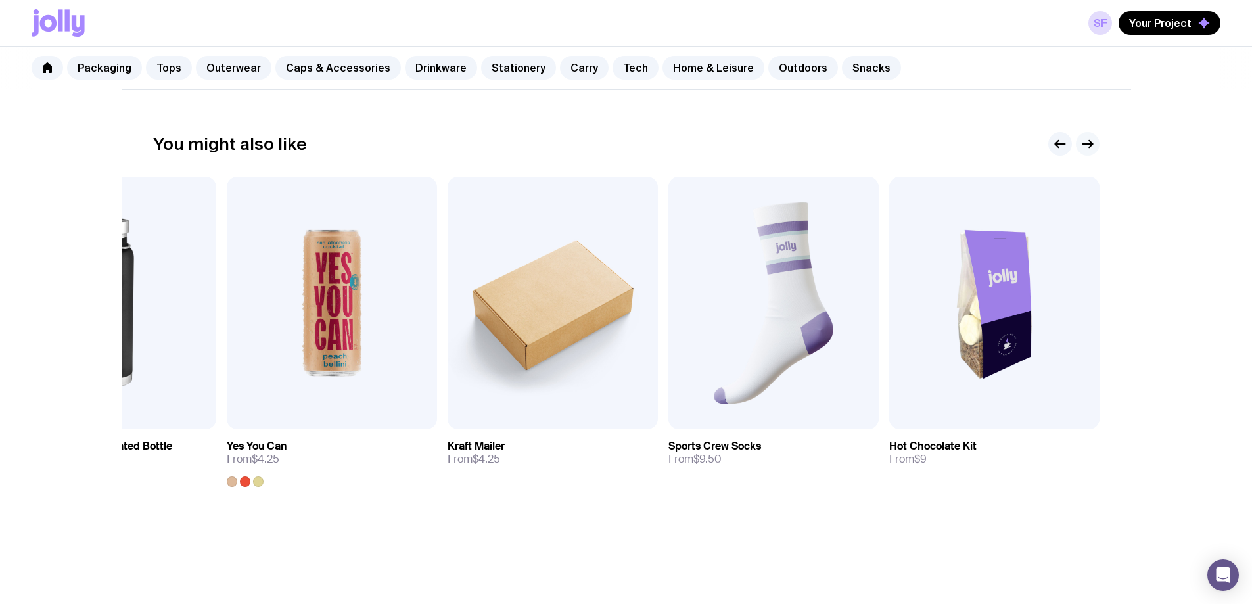
click at [1093, 141] on icon "button" at bounding box center [1088, 144] width 16 height 16
click at [1051, 142] on button "button" at bounding box center [1061, 144] width 24 height 24
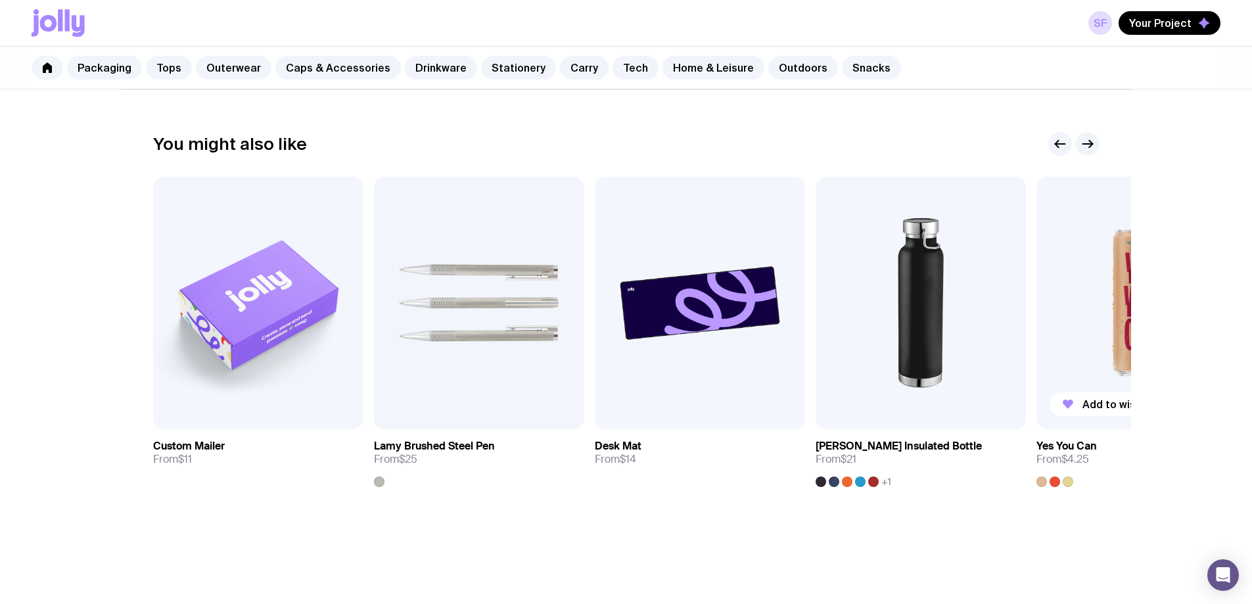
click at [1060, 322] on img at bounding box center [1142, 303] width 210 height 252
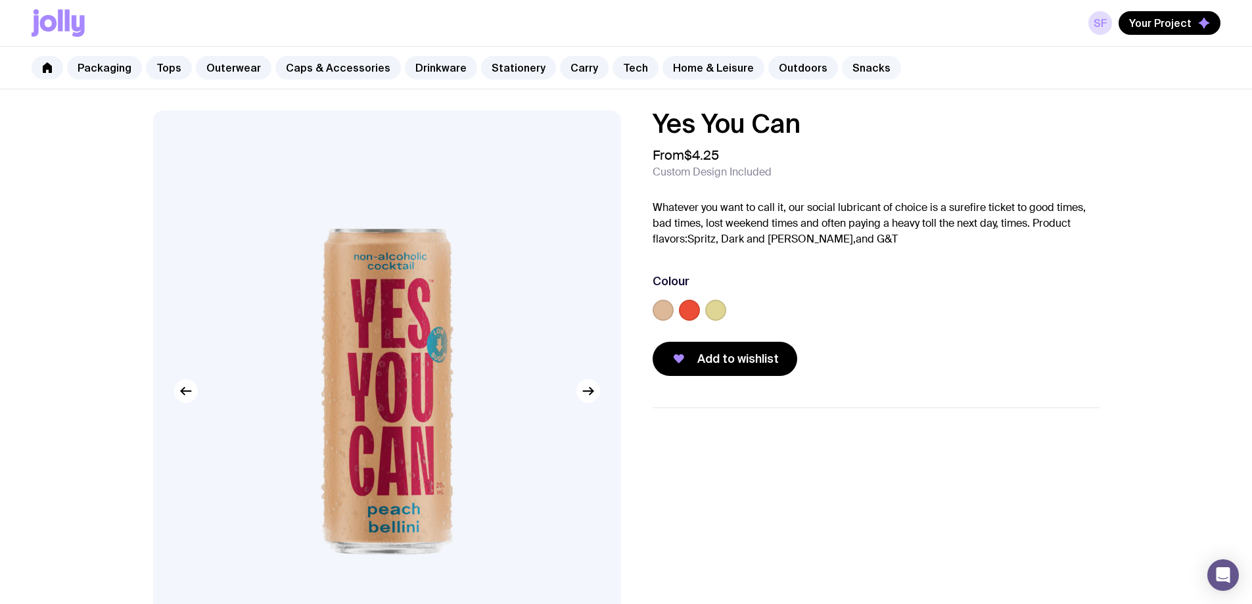
click at [863, 58] on link "Snacks" at bounding box center [871, 68] width 59 height 24
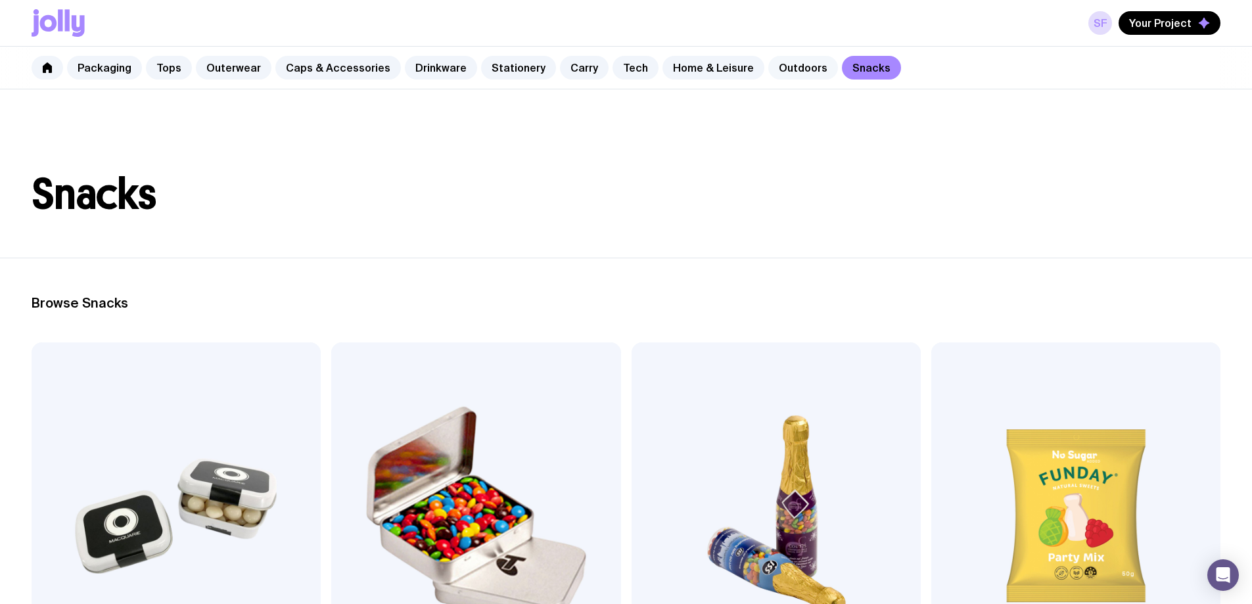
click at [772, 66] on link "Outdoors" at bounding box center [803, 68] width 70 height 24
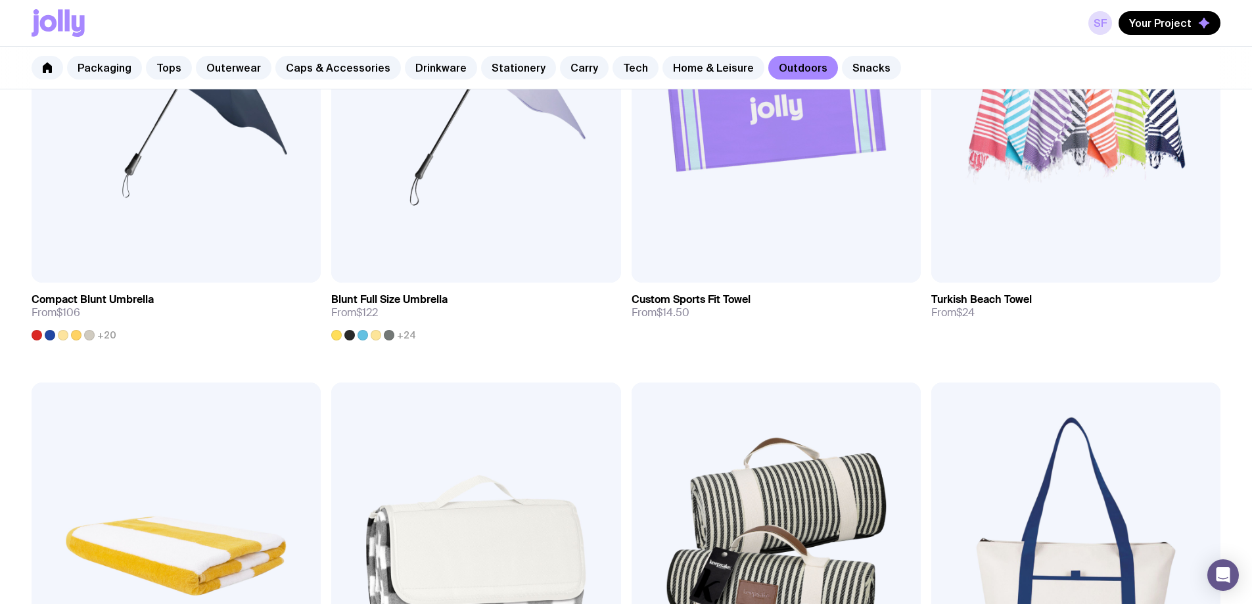
scroll to position [1229, 0]
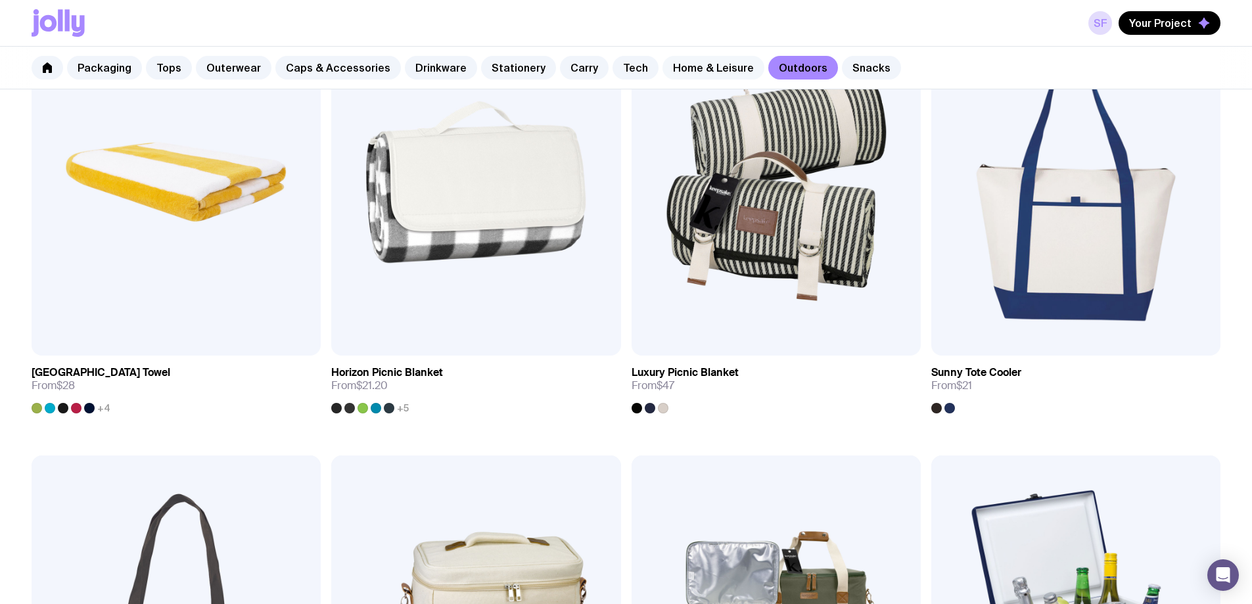
click at [674, 70] on link "Home & Leisure" at bounding box center [714, 68] width 102 height 24
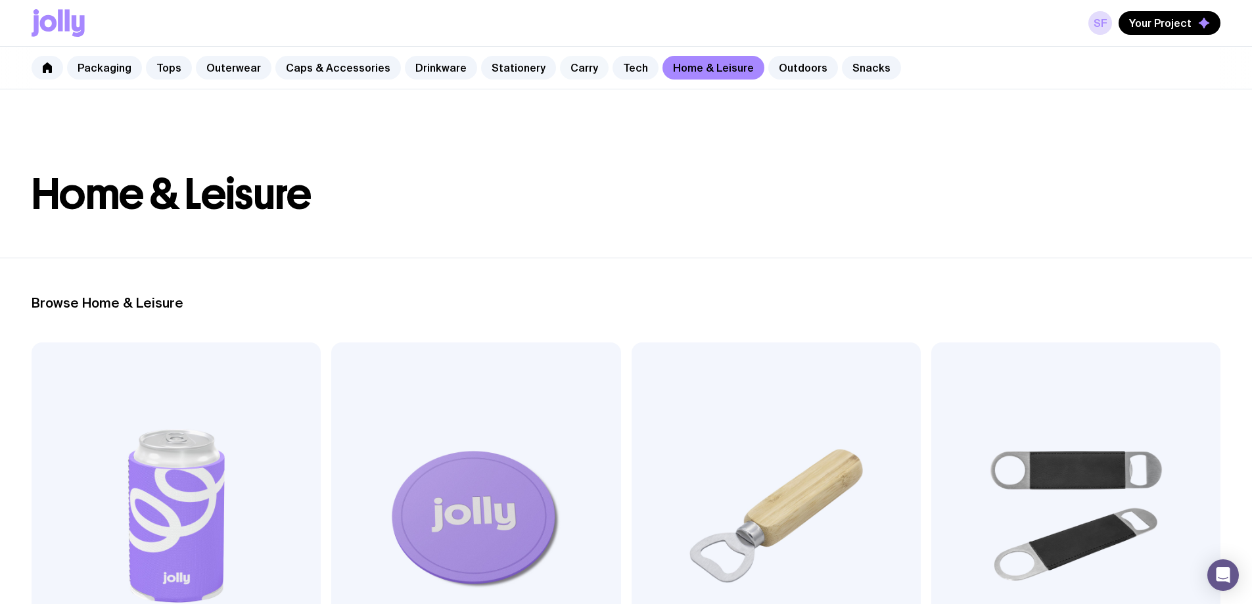
click at [560, 68] on link "Carry" at bounding box center [584, 68] width 49 height 24
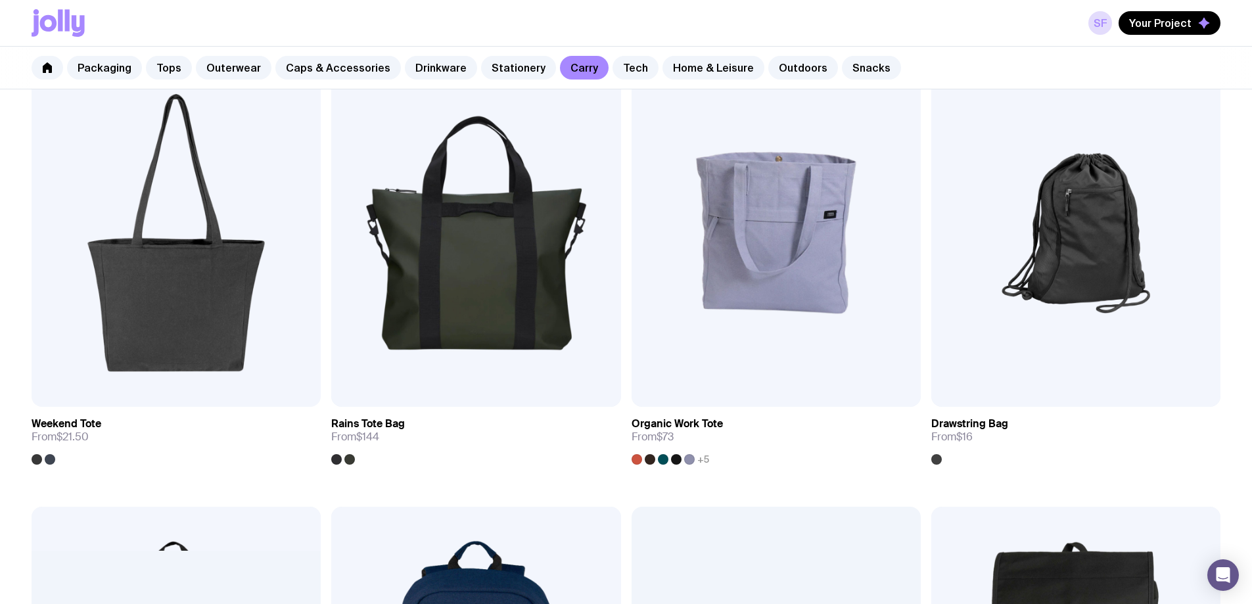
scroll to position [855, 0]
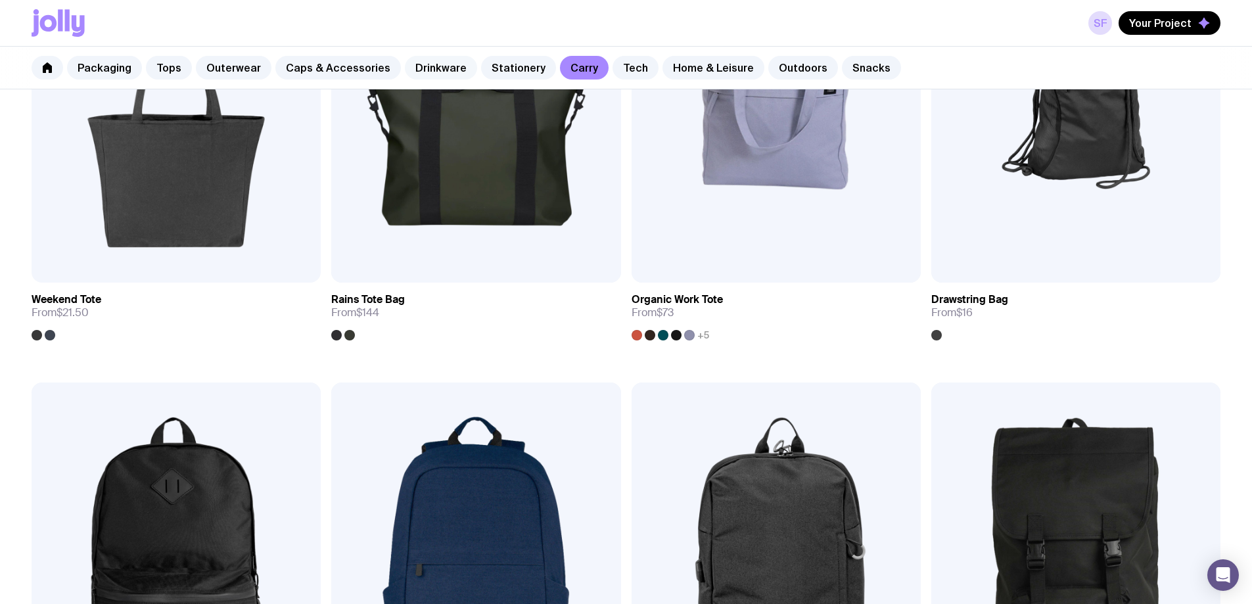
click at [435, 78] on link "Drinkware" at bounding box center [441, 68] width 72 height 24
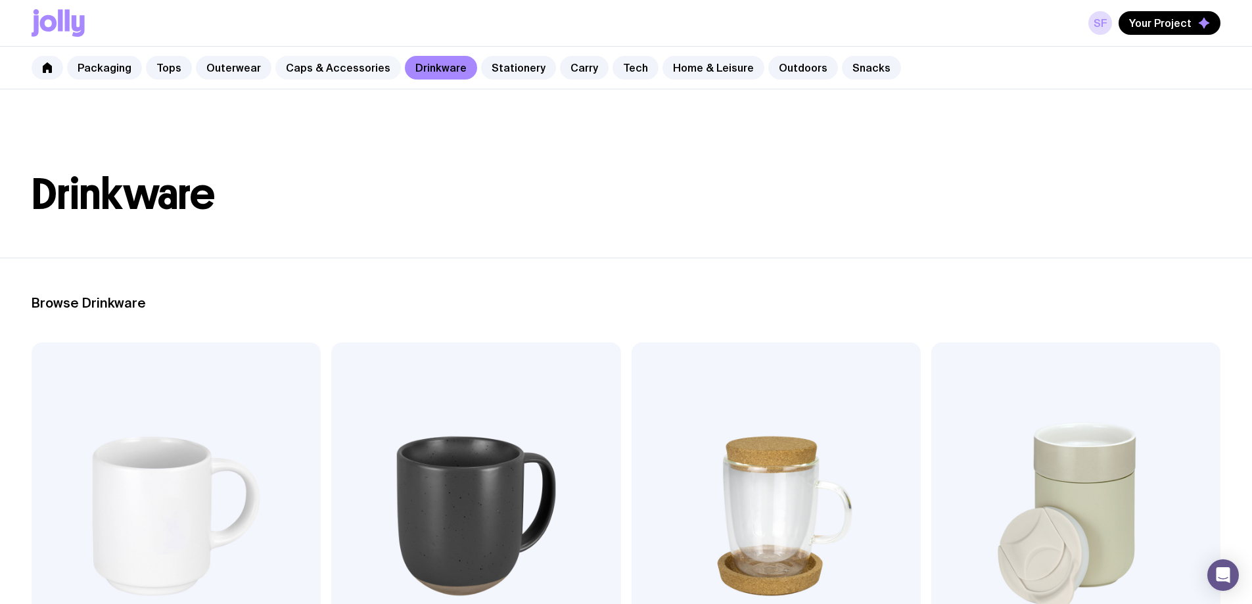
click at [337, 66] on link "Caps & Accessories" at bounding box center [338, 68] width 126 height 24
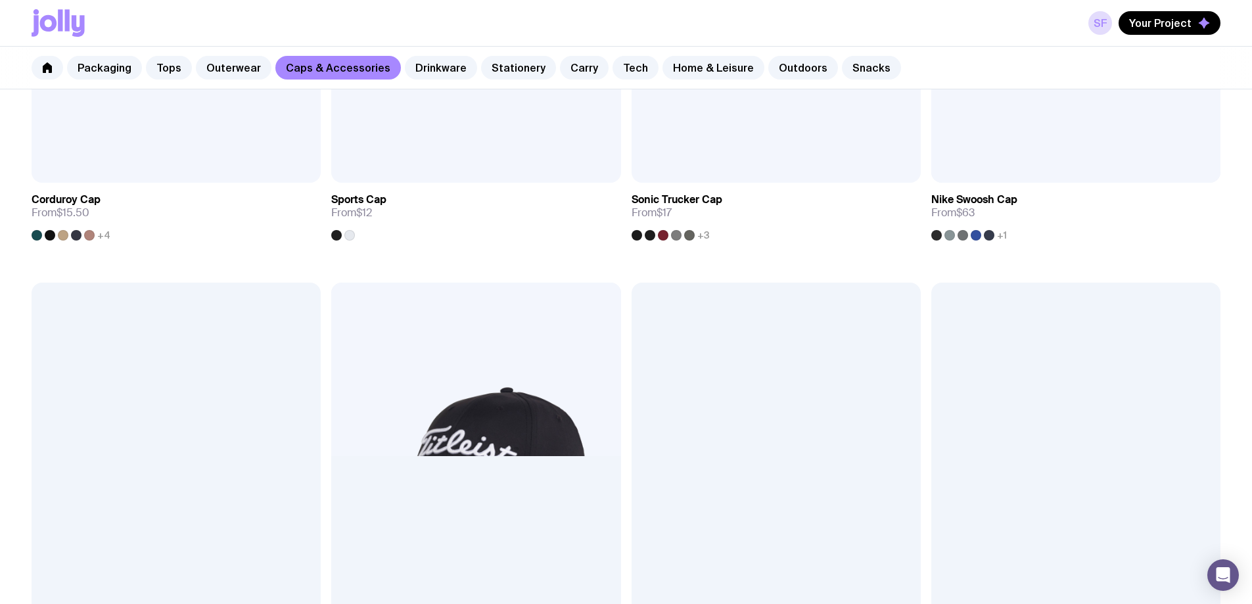
scroll to position [1229, 0]
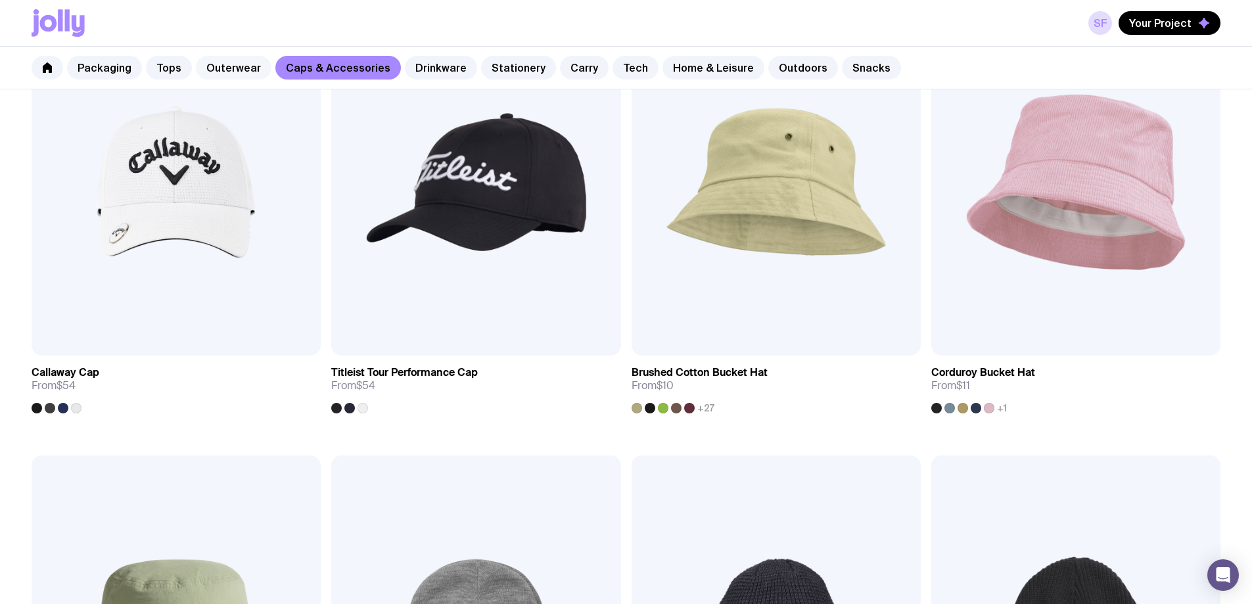
click at [224, 67] on link "Outerwear" at bounding box center [234, 68] width 76 height 24
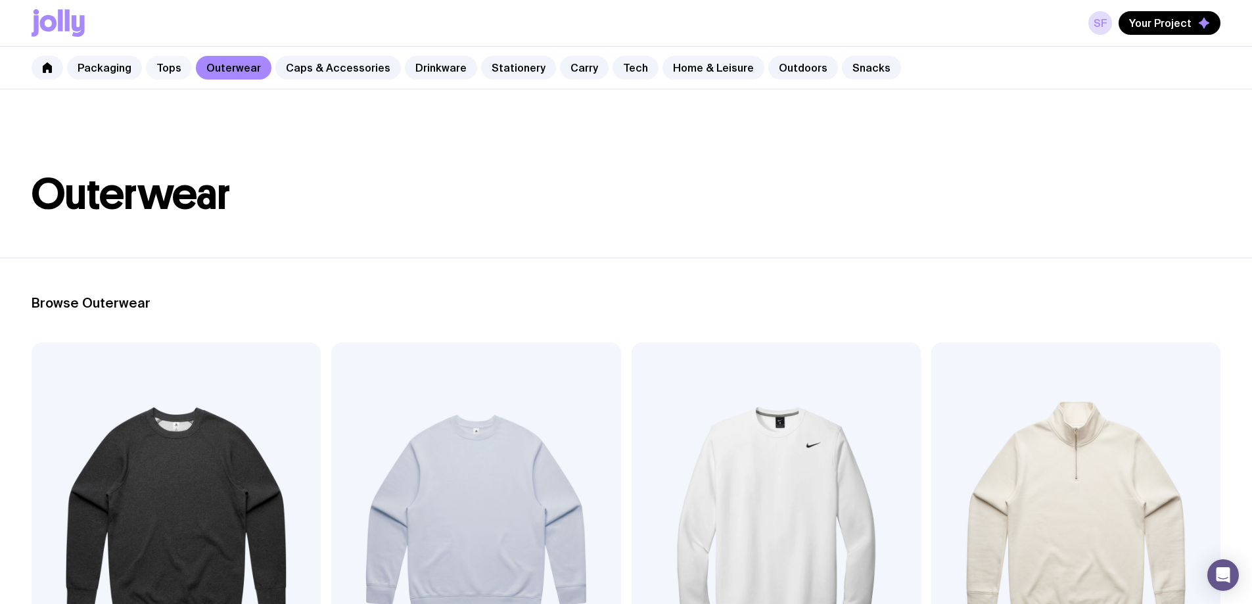
click at [165, 68] on link "Tops" at bounding box center [169, 68] width 46 height 24
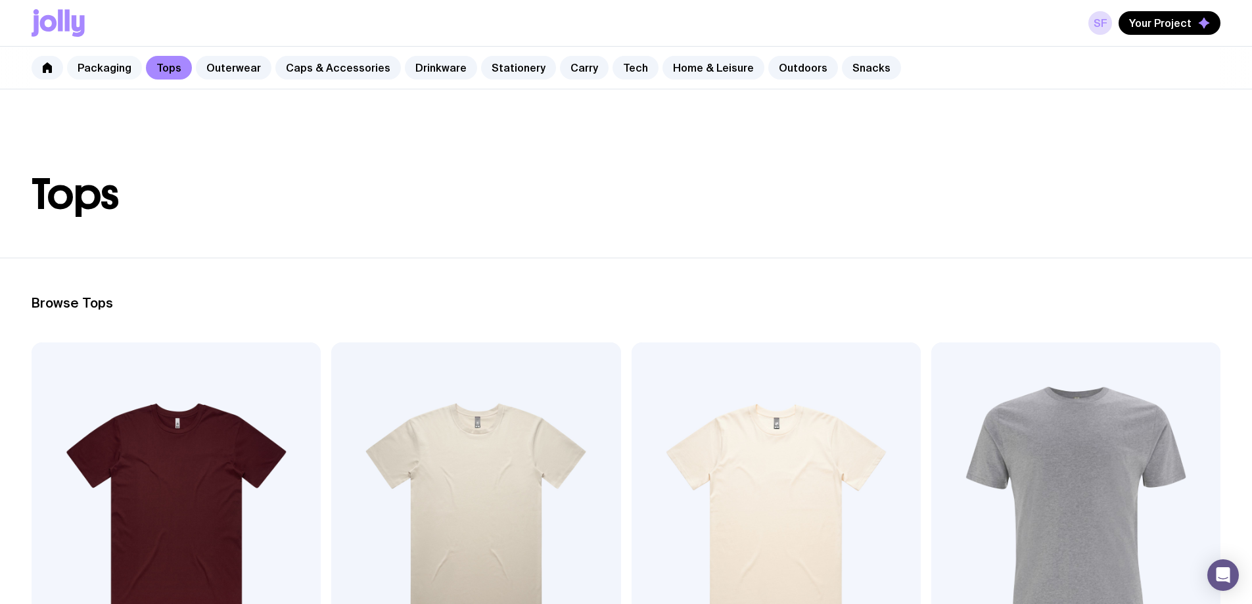
click at [87, 69] on link "Packaging" at bounding box center [104, 68] width 75 height 24
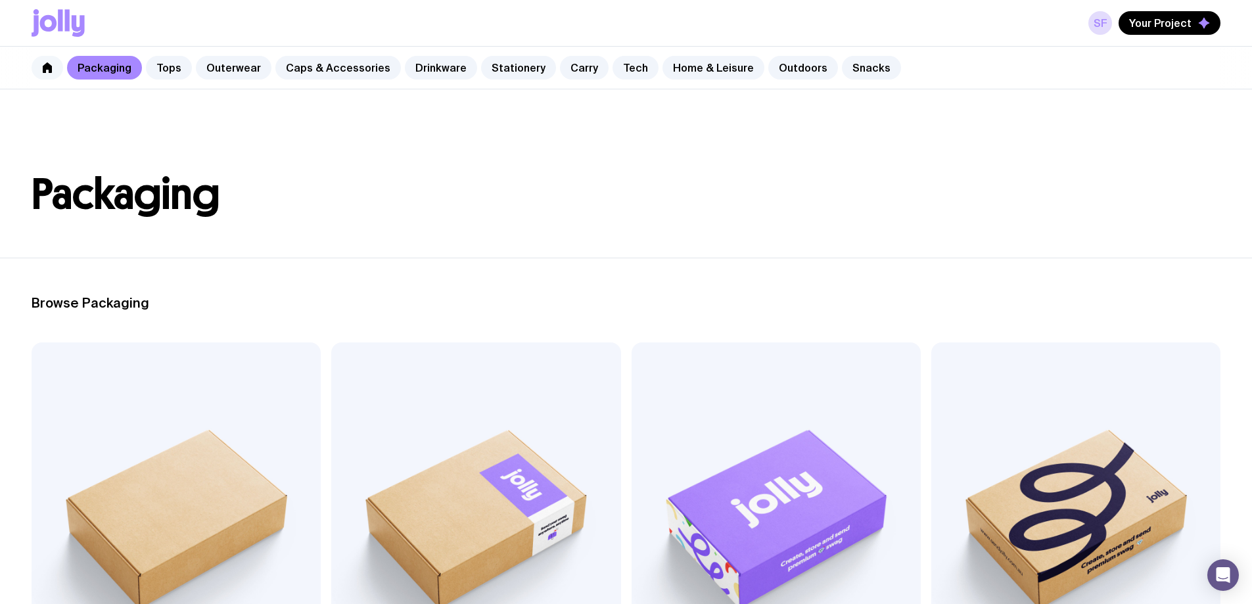
click at [45, 66] on icon at bounding box center [47, 67] width 9 height 11
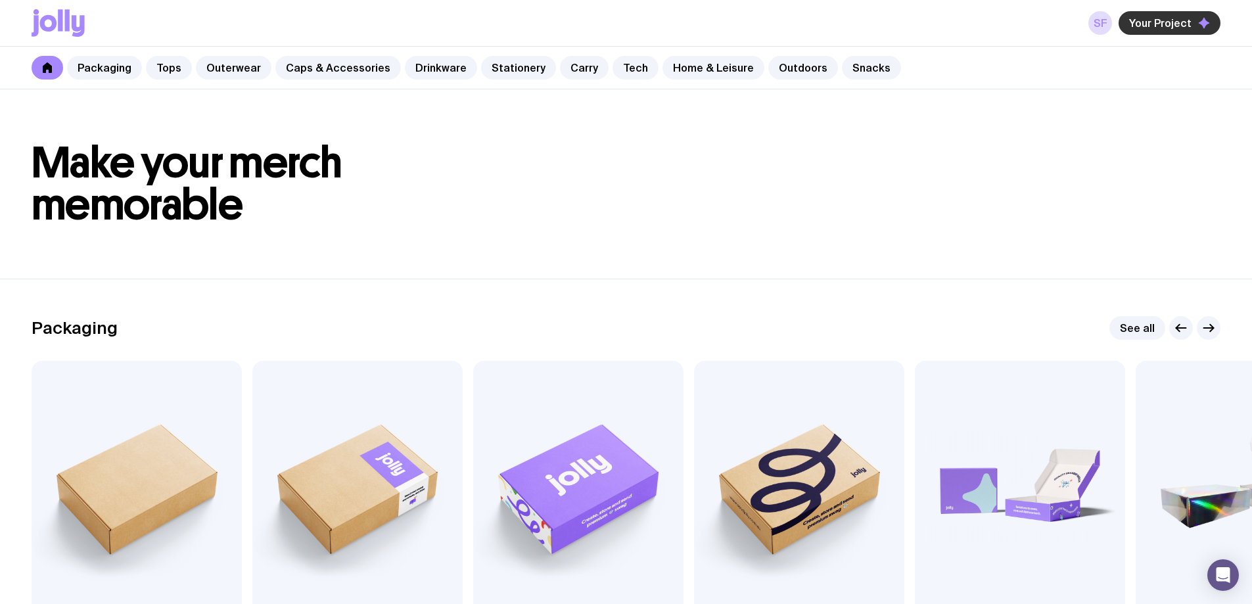
click at [1160, 24] on span "Your Project" at bounding box center [1160, 22] width 62 height 13
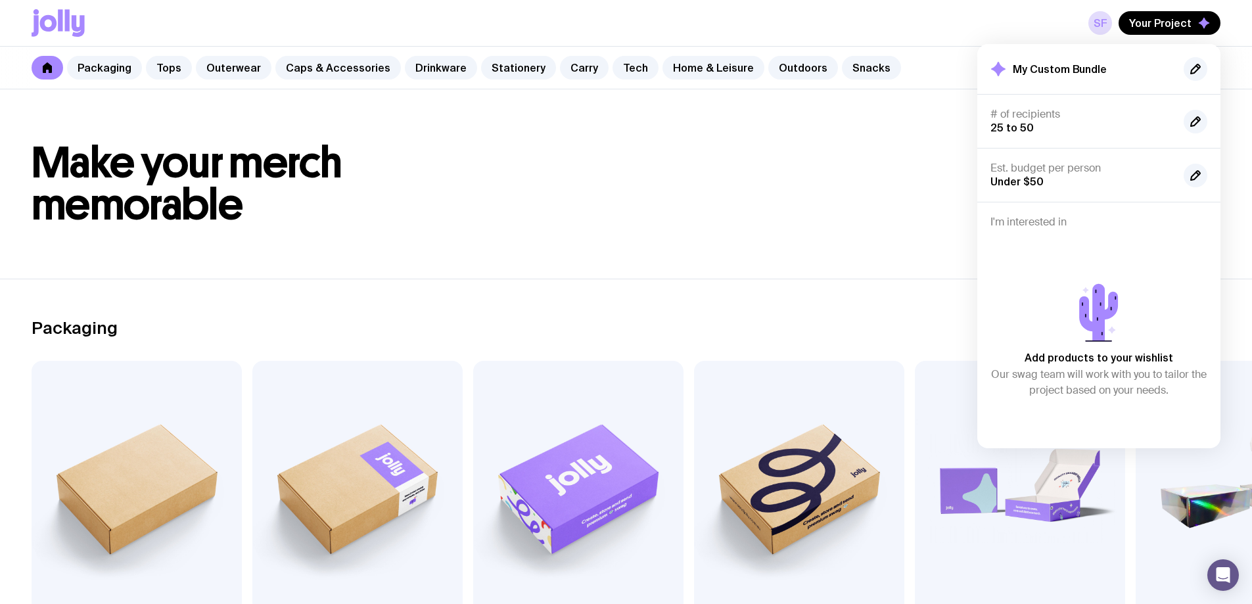
click at [934, 254] on header "Make your merch memorable" at bounding box center [626, 183] width 1252 height 189
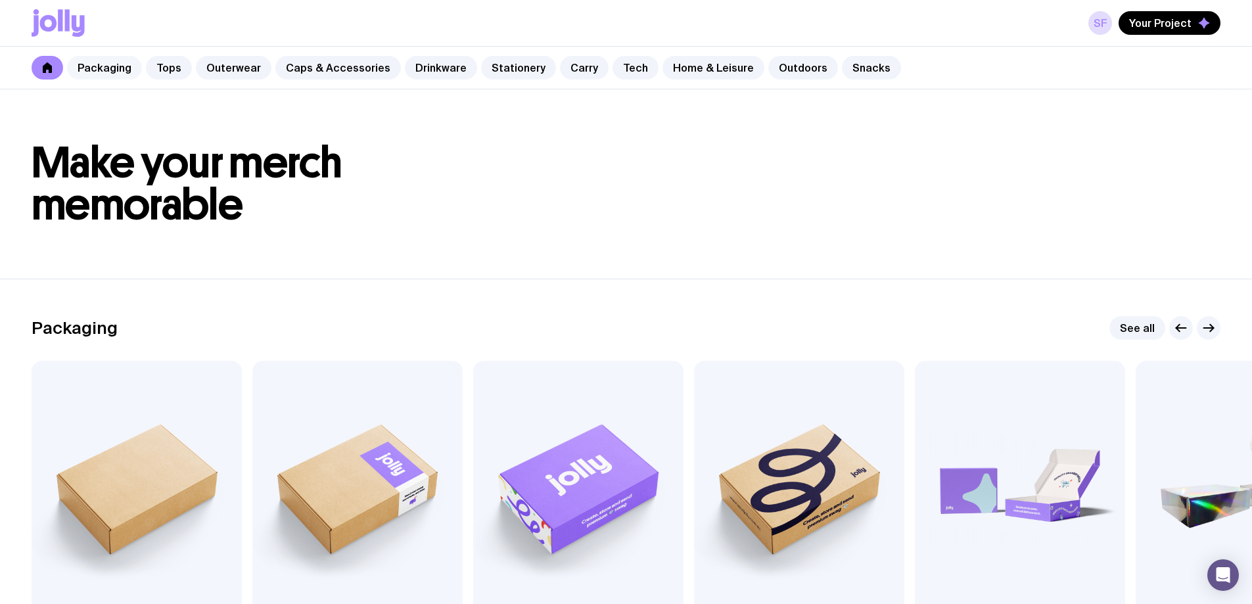
click at [78, 66] on link "Packaging" at bounding box center [104, 68] width 75 height 24
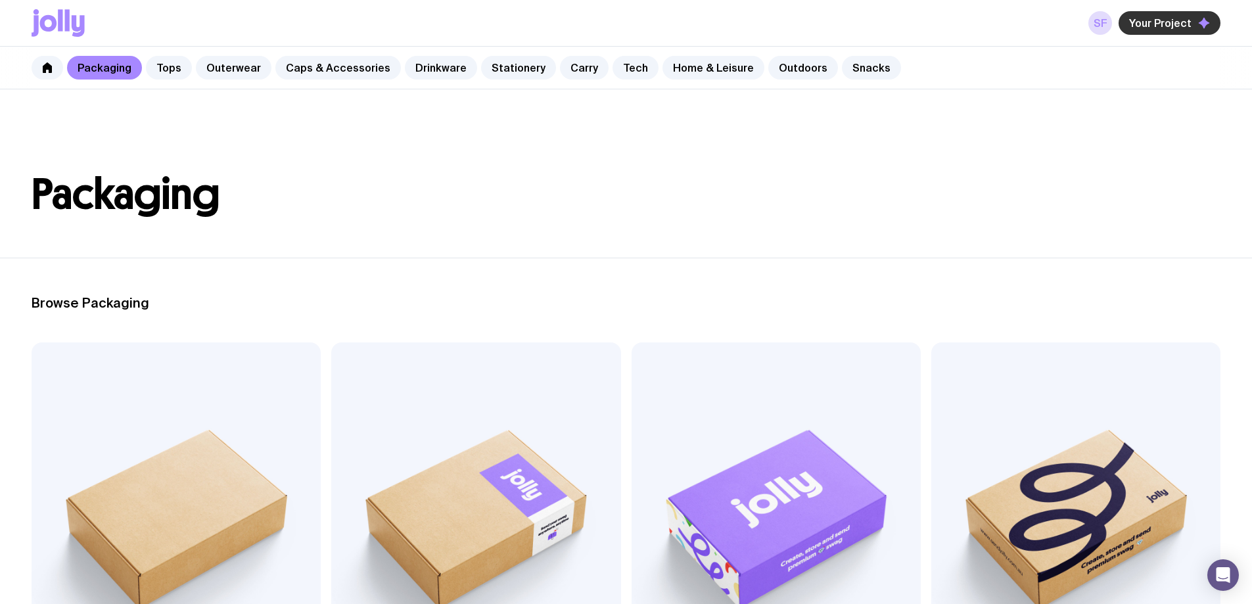
click at [1152, 22] on span "Your Project" at bounding box center [1160, 22] width 62 height 13
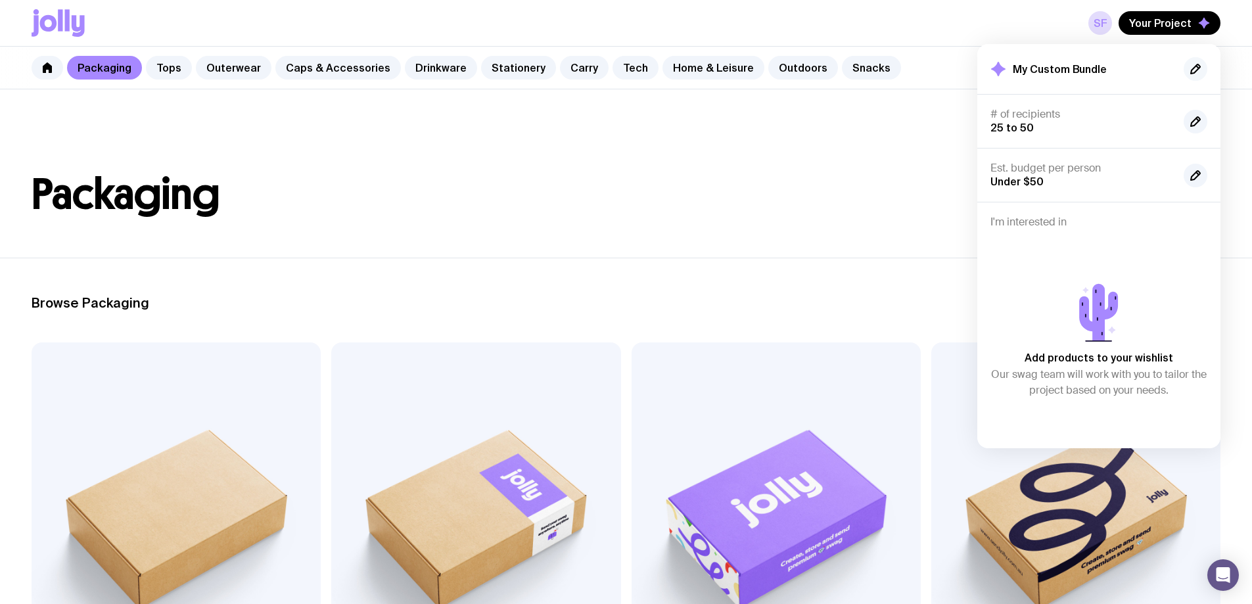
click at [1199, 68] on icon "button" at bounding box center [1197, 67] width 3 height 3
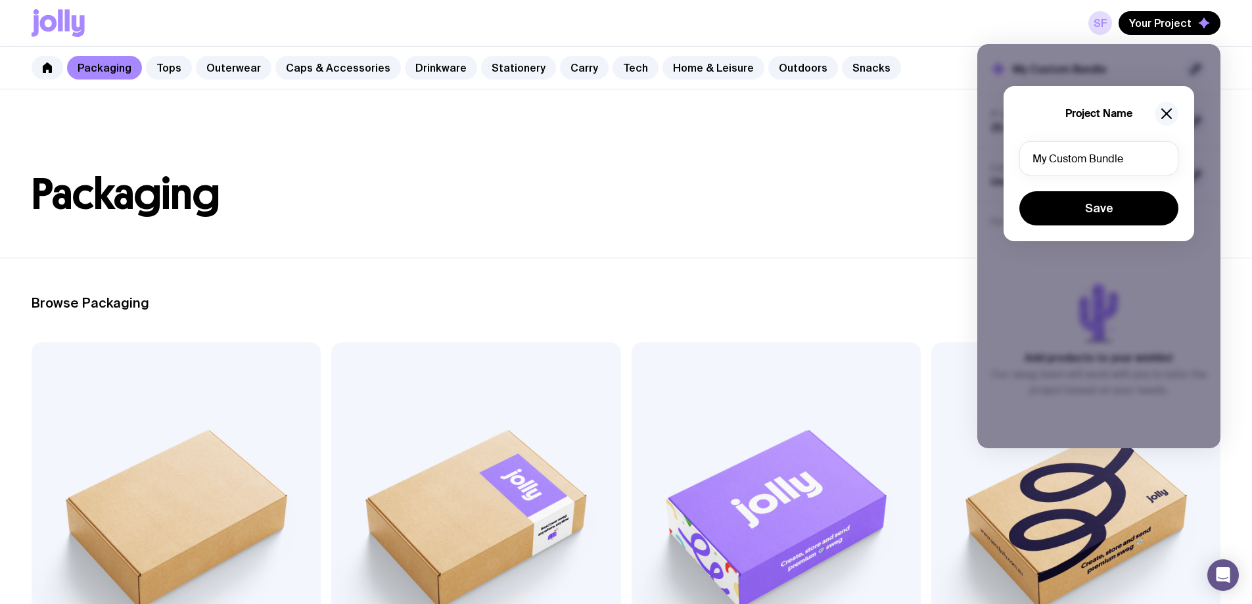
click at [1171, 108] on icon "button" at bounding box center [1167, 114] width 16 height 16
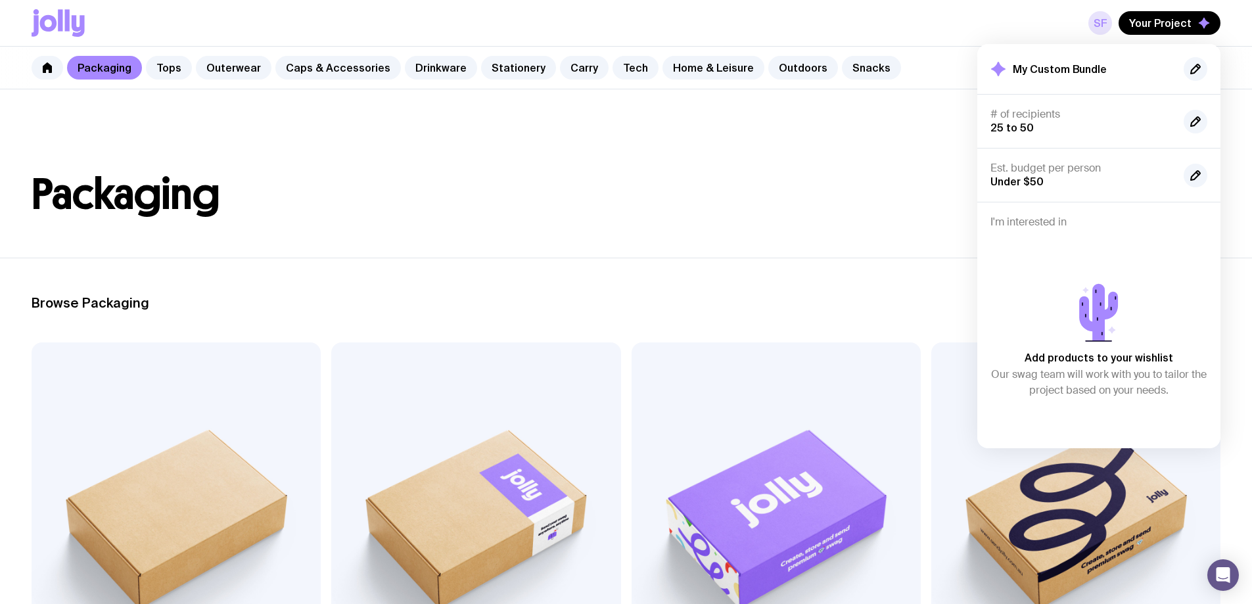
click at [1112, 16] on link "SF" at bounding box center [1101, 23] width 24 height 24
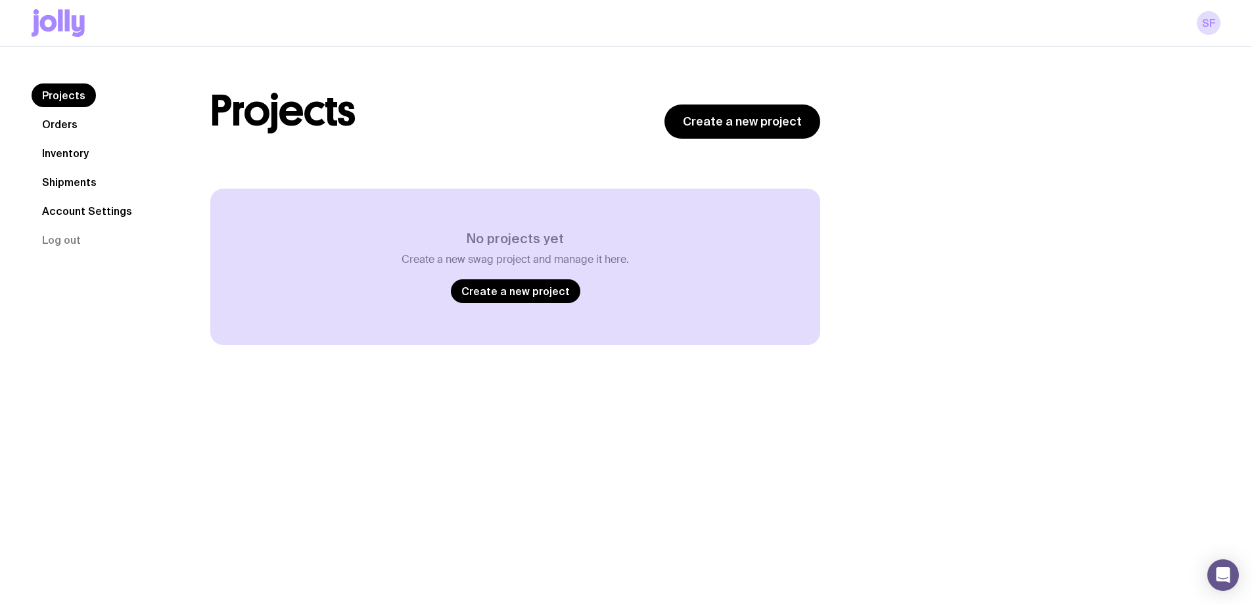
click at [714, 139] on div "Projects Create a new project Load more No projects yet Create a new swag proje…" at bounding box center [515, 214] width 673 height 262
click at [709, 112] on link "Create a new project" at bounding box center [743, 122] width 156 height 34
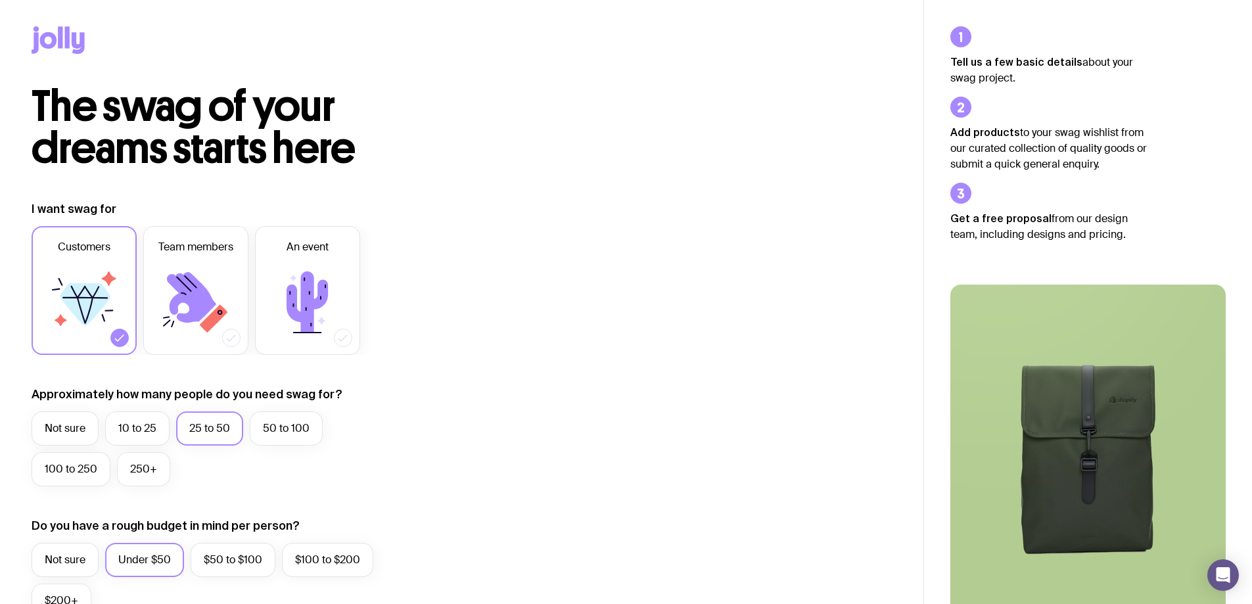
scroll to position [66, 0]
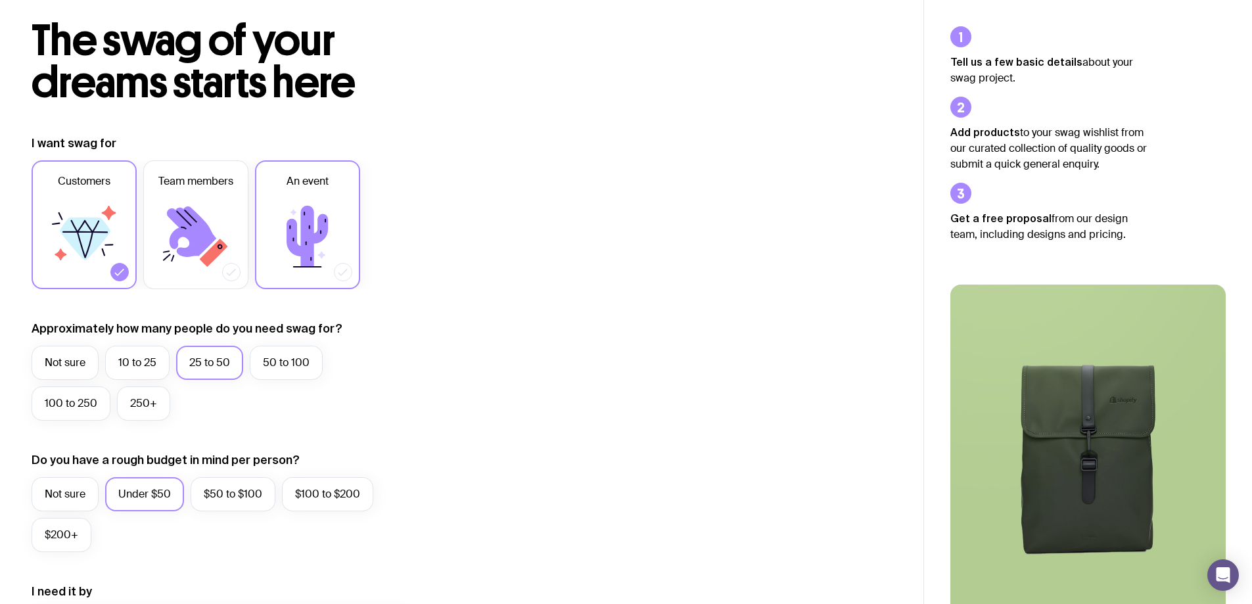
drag, startPoint x: 243, startPoint y: 238, endPoint x: 295, endPoint y: 247, distance: 52.0
click at [244, 238] on label "Team members" at bounding box center [195, 224] width 105 height 129
click at [0, 0] on input "Team members" at bounding box center [0, 0] width 0 height 0
click at [296, 245] on icon at bounding box center [307, 236] width 41 height 61
click at [0, 0] on input "An event" at bounding box center [0, 0] width 0 height 0
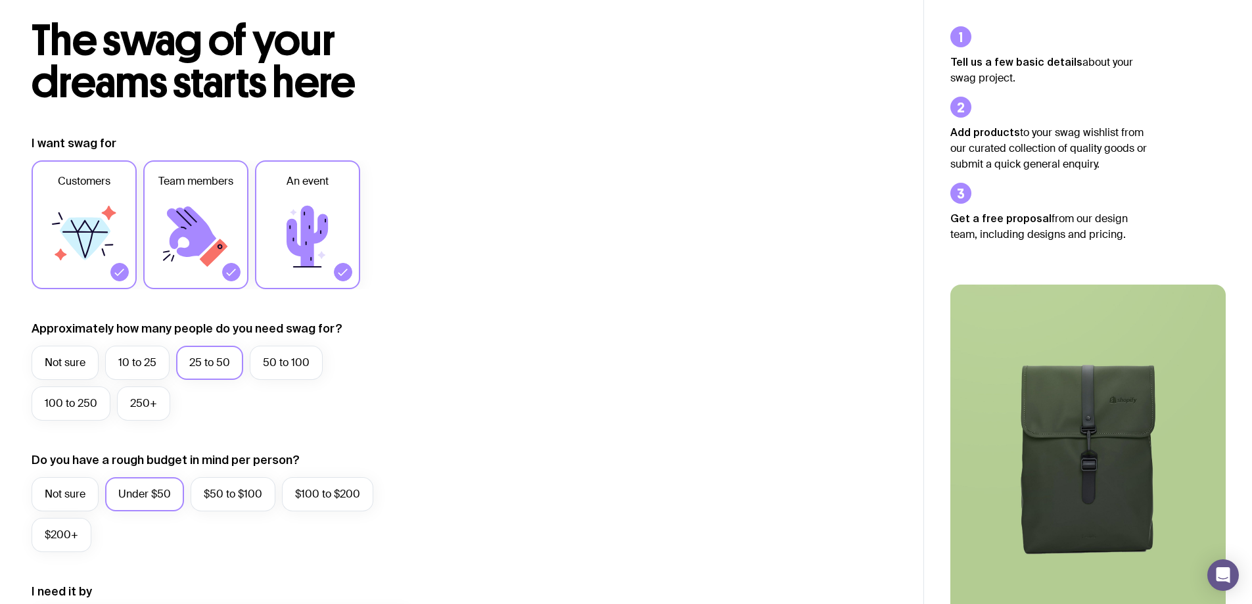
click at [188, 252] on icon at bounding box center [191, 231] width 49 height 51
click at [0, 0] on input "Team members" at bounding box center [0, 0] width 0 height 0
click at [97, 245] on icon at bounding box center [85, 239] width 51 height 43
click at [0, 0] on input "Customers" at bounding box center [0, 0] width 0 height 0
click at [352, 241] on label "An event" at bounding box center [307, 224] width 105 height 129
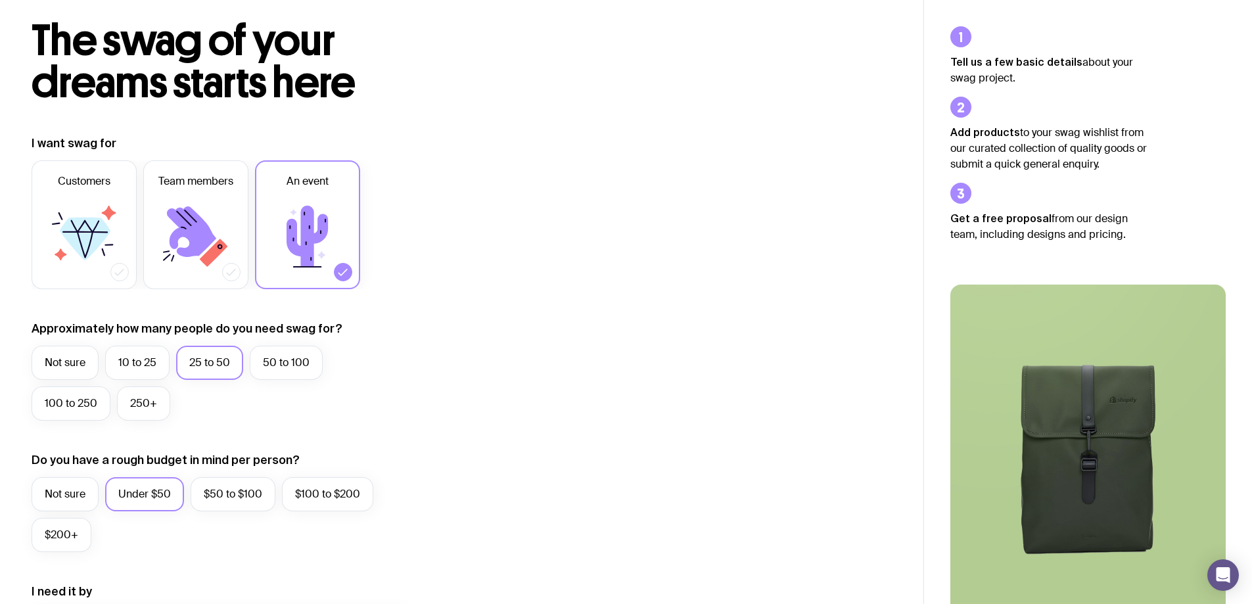
click at [0, 0] on input "An event" at bounding box center [0, 0] width 0 height 0
click at [625, 229] on div "I want swag for Customers Team members An event Approximately how many people d…" at bounding box center [462, 564] width 861 height 859
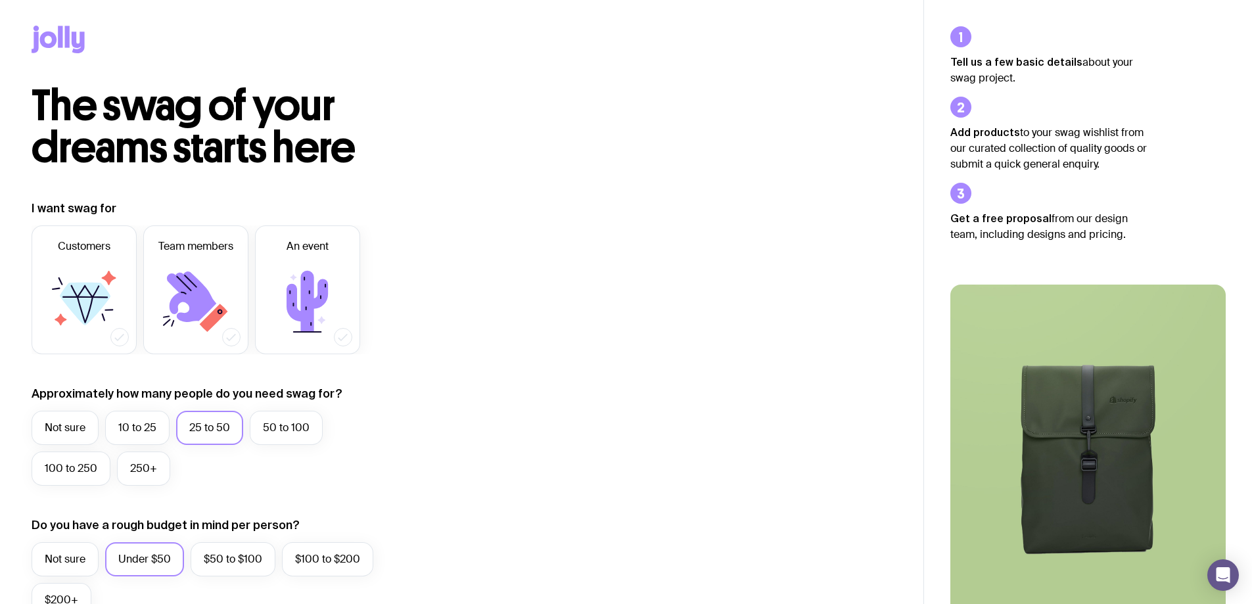
scroll to position [0, 0]
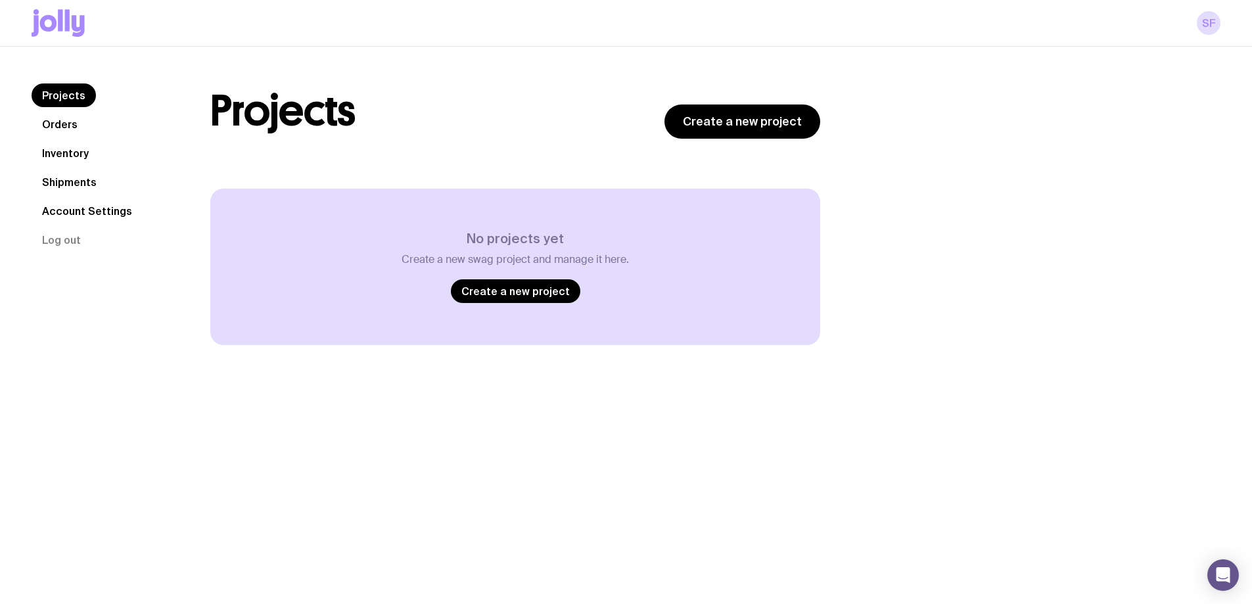
click at [56, 125] on link "Orders" at bounding box center [60, 124] width 57 height 24
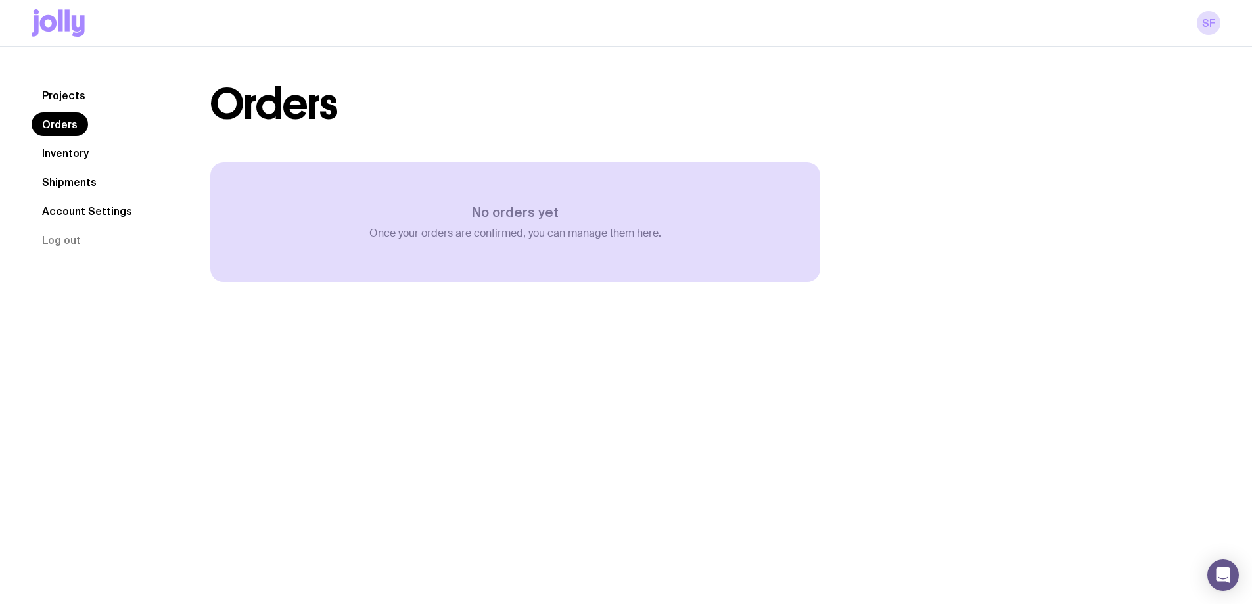
click at [68, 153] on link "Inventory" at bounding box center [66, 153] width 68 height 24
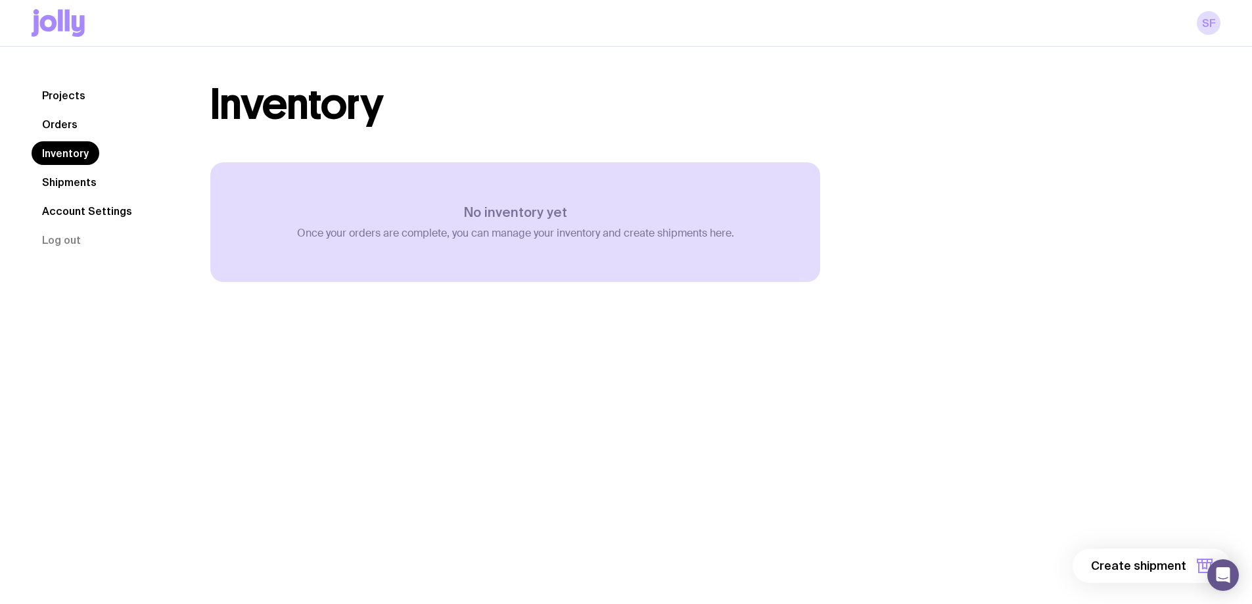
click at [80, 178] on link "Shipments" at bounding box center [70, 182] width 76 height 24
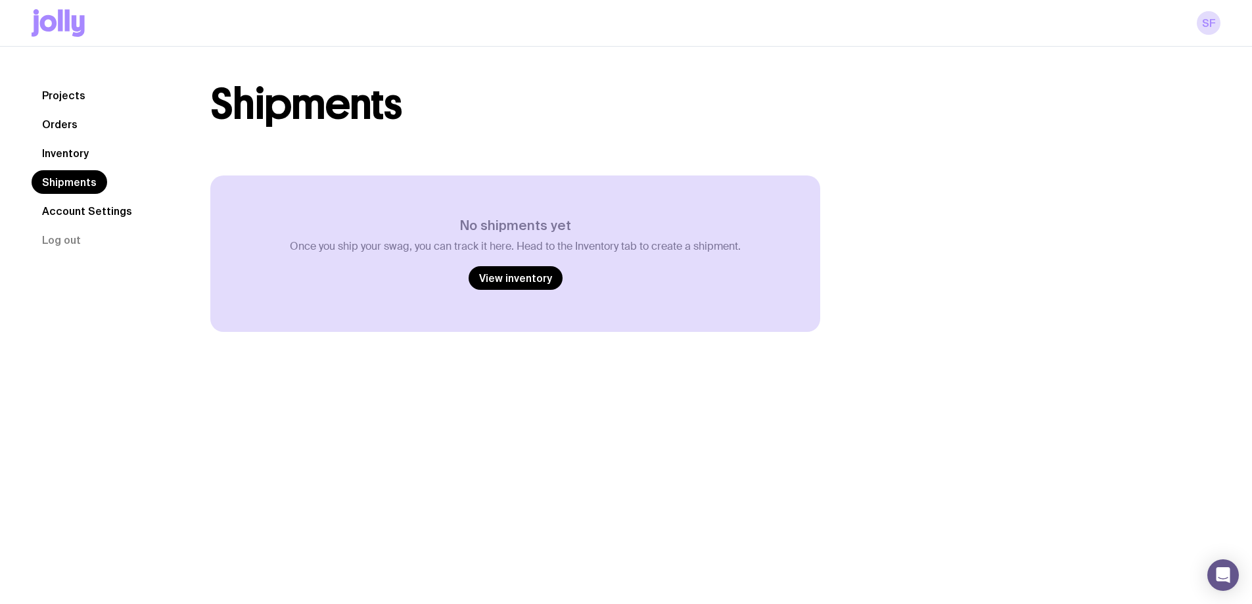
click at [68, 212] on link "Account Settings" at bounding box center [87, 211] width 111 height 24
